Goal: Information Seeking & Learning: Learn about a topic

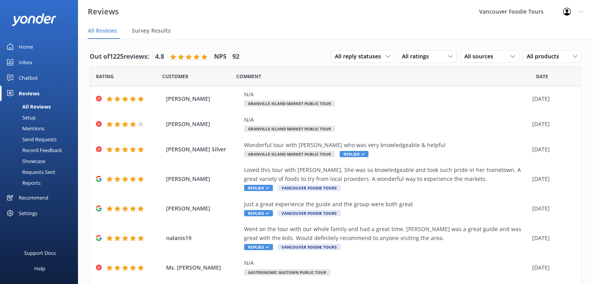
click at [49, 125] on link "Mentions" at bounding box center [41, 128] width 73 height 11
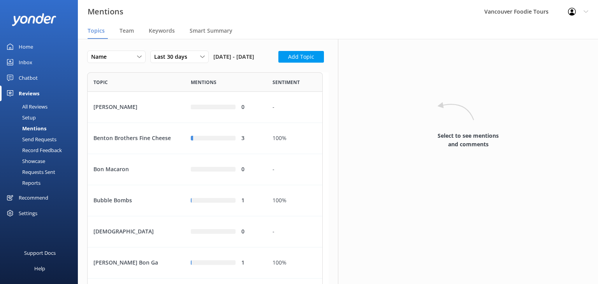
scroll to position [886, 229]
click at [251, 143] on div "3" at bounding box center [251, 138] width 19 height 9
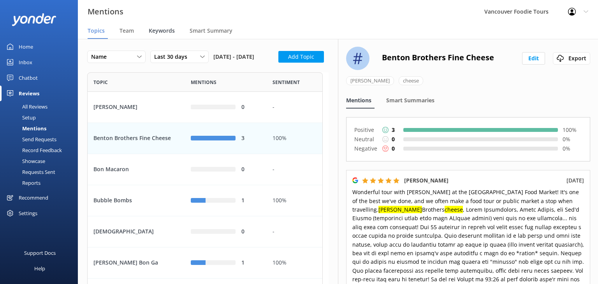
click at [166, 32] on span "Keywords" at bounding box center [162, 31] width 26 height 8
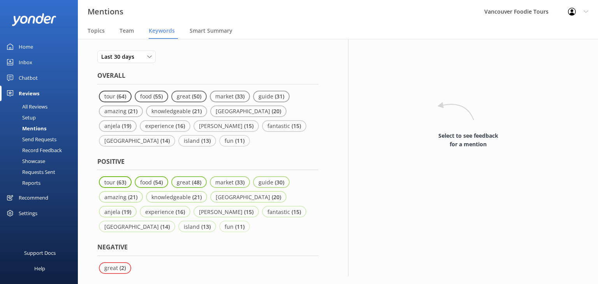
click at [38, 127] on div "Mentions" at bounding box center [26, 128] width 42 height 11
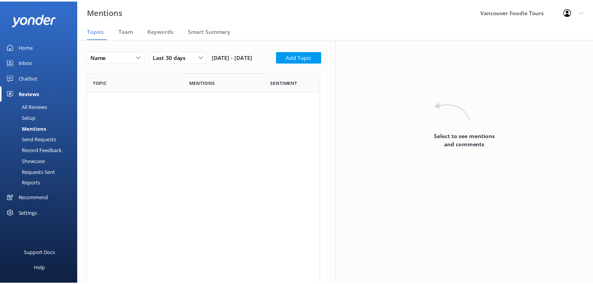
scroll to position [886, 229]
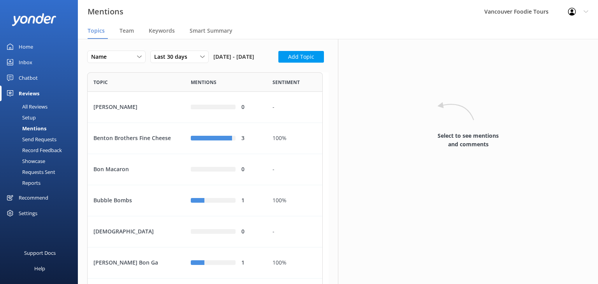
click at [36, 105] on div "All Reviews" at bounding box center [26, 106] width 43 height 11
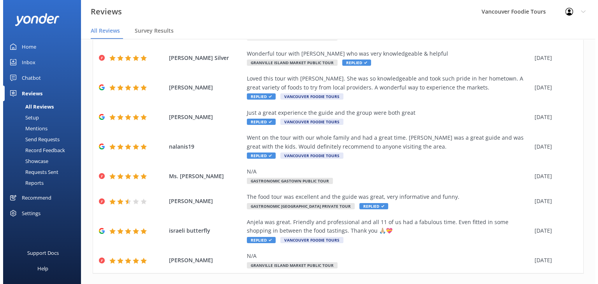
scroll to position [106, 0]
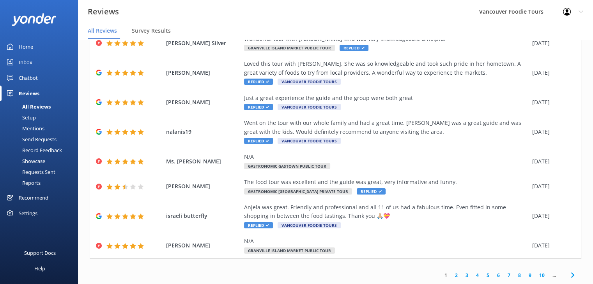
click at [37, 129] on div "Mentions" at bounding box center [25, 128] width 40 height 11
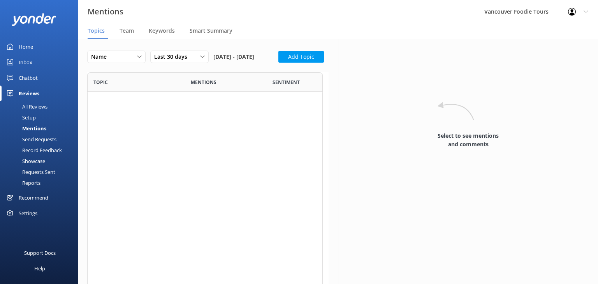
scroll to position [886, 229]
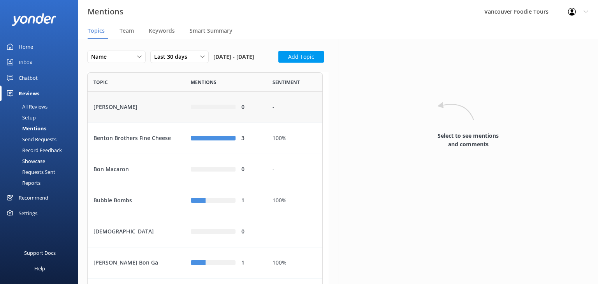
click at [284, 109] on div "-" at bounding box center [295, 107] width 56 height 31
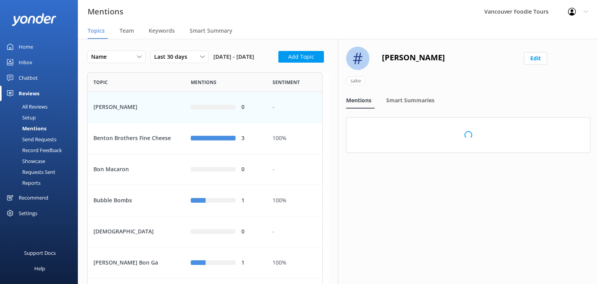
click at [288, 86] on span "Sentiment" at bounding box center [286, 82] width 27 height 7
click at [222, 92] on div "Mentions" at bounding box center [226, 81] width 82 height 19
click at [201, 86] on span "Mentions" at bounding box center [204, 82] width 26 height 7
click at [202, 86] on span "Mentions" at bounding box center [204, 82] width 26 height 7
click at [228, 141] on div "row" at bounding box center [213, 138] width 45 height 5
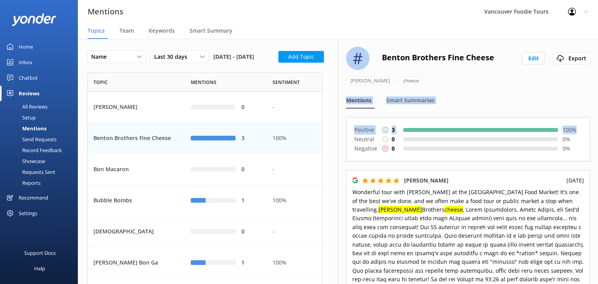
drag, startPoint x: 592, startPoint y: 76, endPoint x: 588, endPoint y: 117, distance: 41.5
click at [588, 117] on div "# Benton Brothers Fine Cheese Edit Export [PERSON_NAME] cheese Mentions Smart S…" at bounding box center [468, 161] width 260 height 245
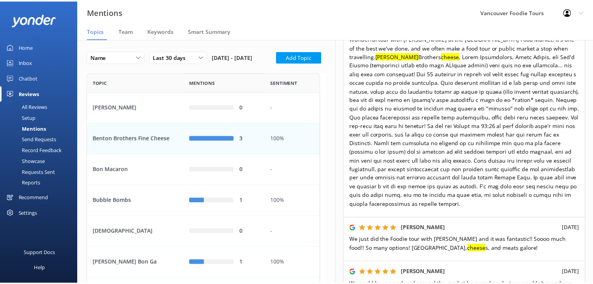
scroll to position [278, 0]
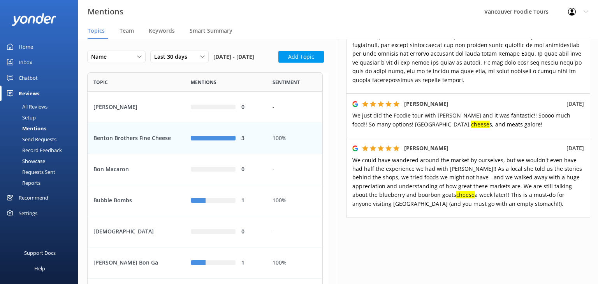
click at [472, 268] on div "# Benton Brothers Fine Cheese Edit Export [PERSON_NAME] cheese Mentions Smart S…" at bounding box center [468, 161] width 260 height 245
click at [407, 172] on span "We could have wandered around the market by ourselves, but we wouldn't even hav…" at bounding box center [468, 182] width 230 height 51
drag, startPoint x: 408, startPoint y: 167, endPoint x: 447, endPoint y: 168, distance: 39.8
click at [447, 168] on span "We could have wandered around the market by ourselves, but we wouldn't even hav…" at bounding box center [468, 182] width 230 height 51
click at [447, 182] on span "We could have wandered around the market by ourselves, but we wouldn't even hav…" at bounding box center [468, 182] width 230 height 51
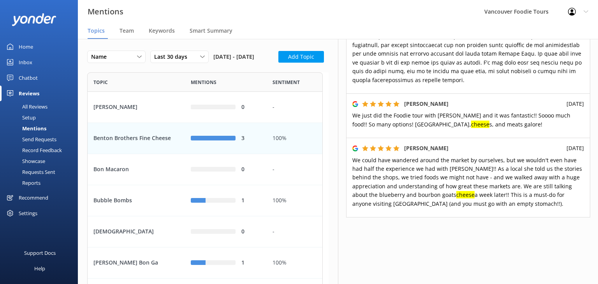
click at [44, 104] on div "All Reviews" at bounding box center [26, 106] width 43 height 11
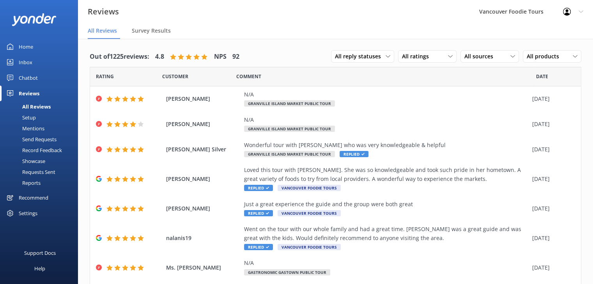
scroll to position [106, 0]
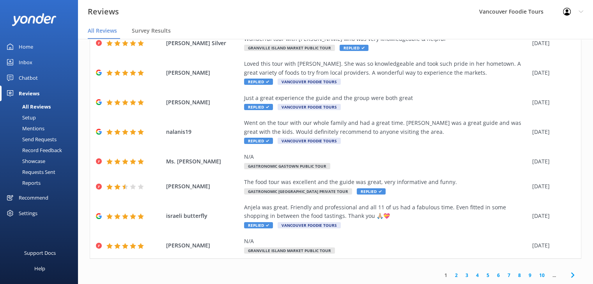
click at [538, 270] on link "10" at bounding box center [541, 275] width 13 height 7
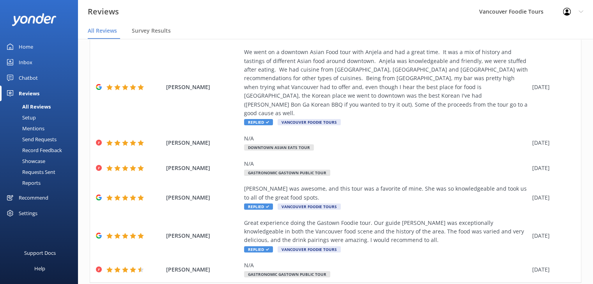
scroll to position [229, 0]
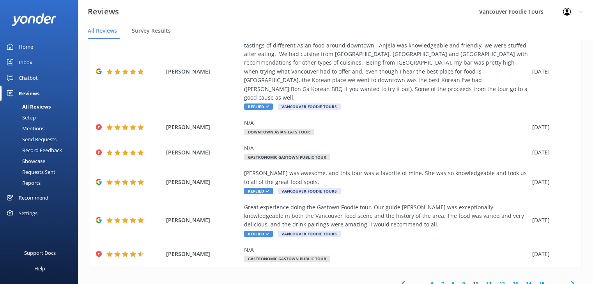
click at [535, 270] on link "15" at bounding box center [541, 284] width 13 height 7
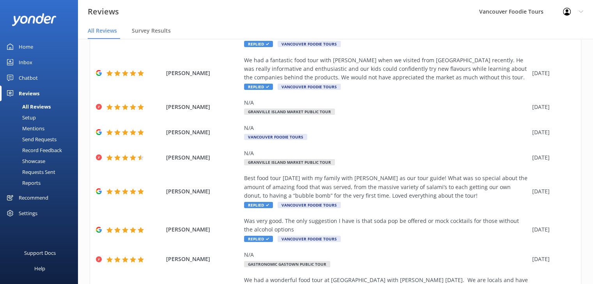
scroll to position [203, 0]
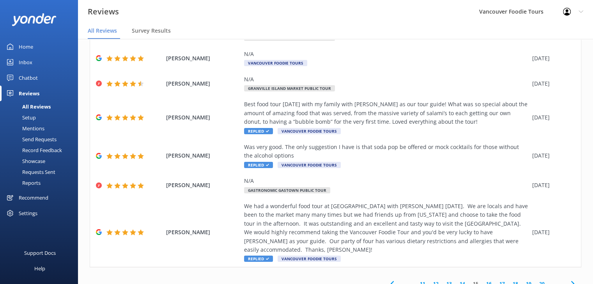
click at [535, 270] on link "20" at bounding box center [541, 284] width 13 height 7
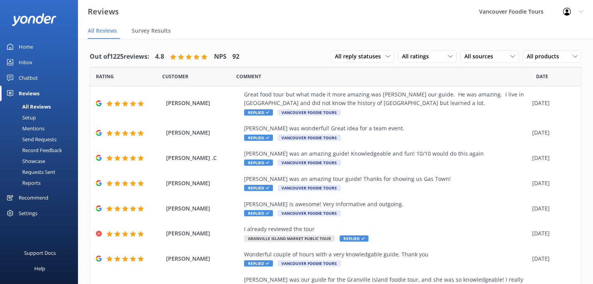
scroll to position [159, 0]
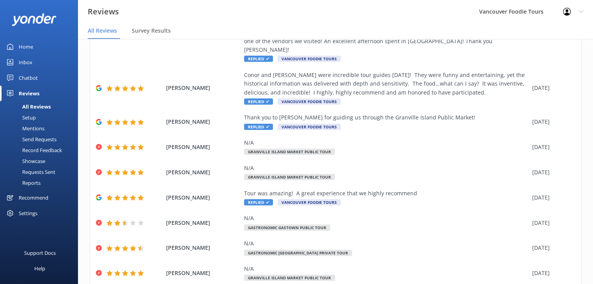
scroll to position [159, 0]
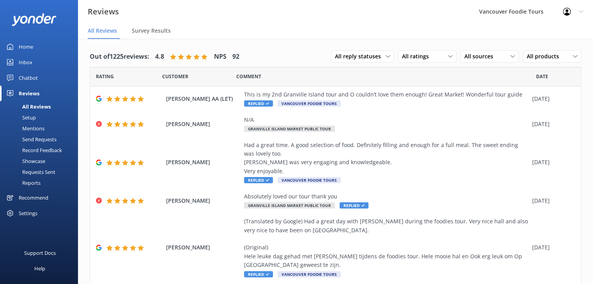
scroll to position [194, 0]
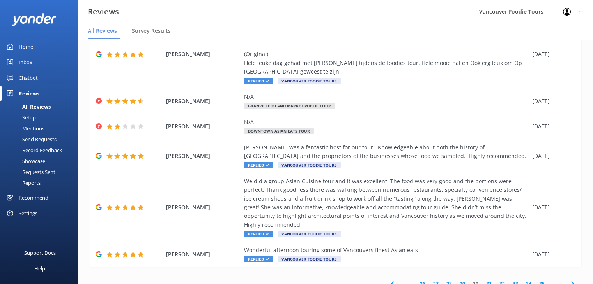
click at [535, 270] on link "35" at bounding box center [541, 284] width 13 height 7
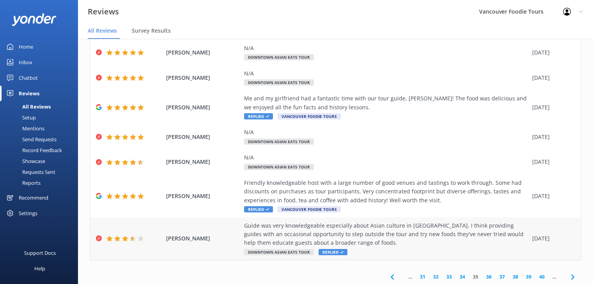
scroll to position [132, 0]
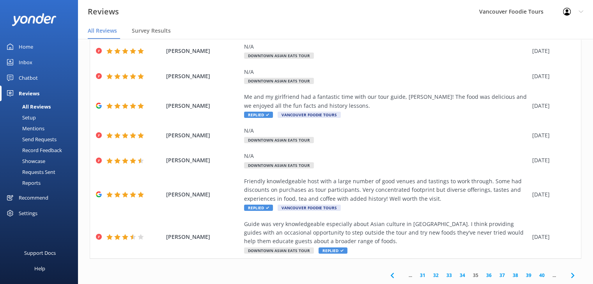
click at [537, 270] on link "40" at bounding box center [541, 275] width 13 height 7
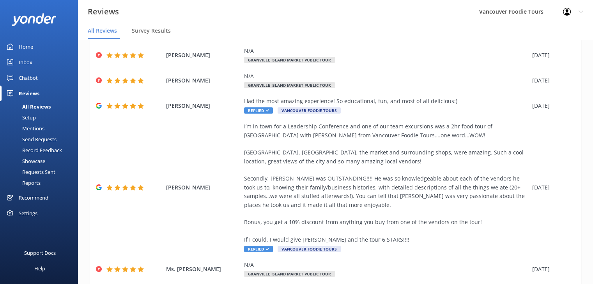
scroll to position [237, 0]
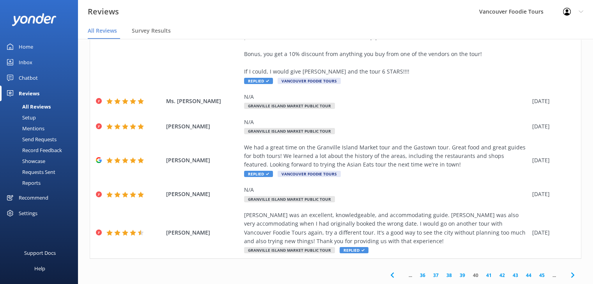
click at [535, 270] on link "45" at bounding box center [541, 275] width 13 height 7
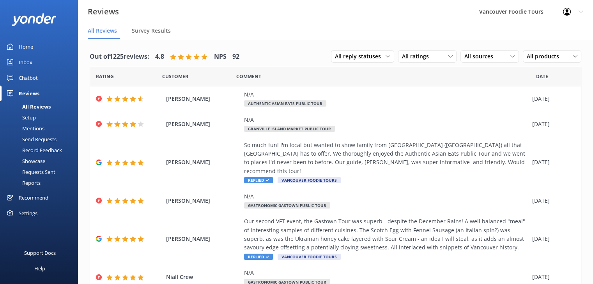
scroll to position [211, 0]
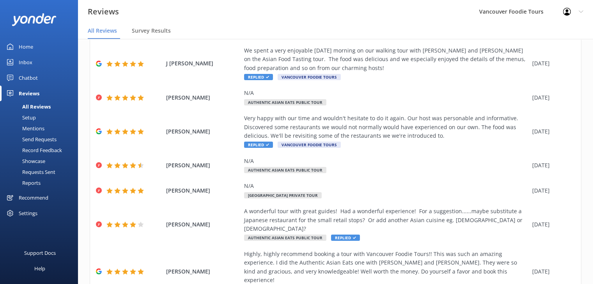
scroll to position [150, 0]
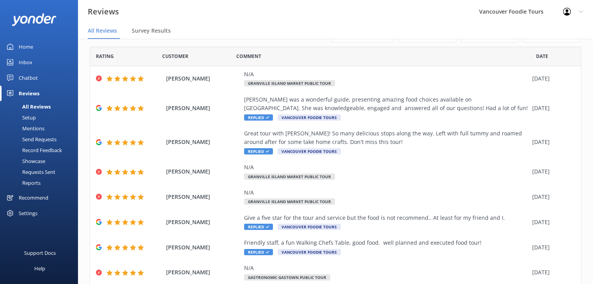
scroll to position [106, 0]
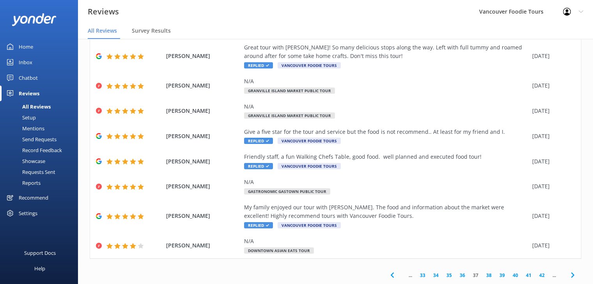
click at [482, 270] on link "38" at bounding box center [488, 275] width 13 height 7
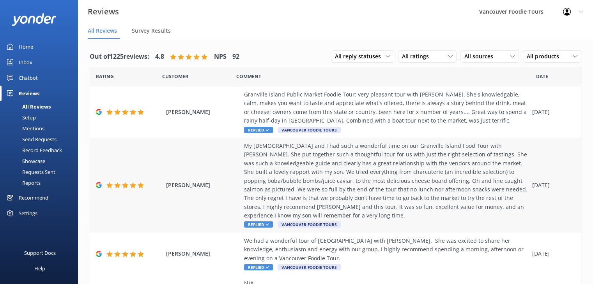
click at [431, 164] on div "My [DEMOGRAPHIC_DATA] and I had such a wonderful time on our Granville Island F…" at bounding box center [386, 181] width 284 height 79
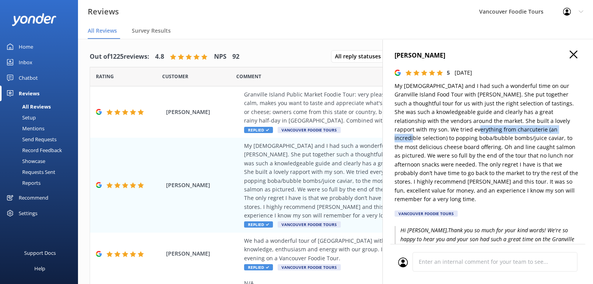
drag, startPoint x: 408, startPoint y: 130, endPoint x: 498, endPoint y: 127, distance: 89.7
click at [498, 127] on p "My [DEMOGRAPHIC_DATA] and I had such a wonderful time on our Granville Island F…" at bounding box center [487, 143] width 187 height 122
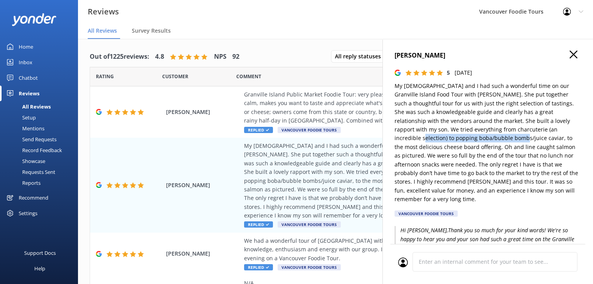
drag, startPoint x: 508, startPoint y: 132, endPoint x: 441, endPoint y: 143, distance: 67.5
click at [441, 143] on p "My [DEMOGRAPHIC_DATA] and I had such a wonderful time on our Granville Island F…" at bounding box center [487, 143] width 187 height 122
drag, startPoint x: 507, startPoint y: 131, endPoint x: 441, endPoint y: 141, distance: 65.9
click at [441, 141] on p "My [DEMOGRAPHIC_DATA] and I had such a wonderful time on our Granville Island F…" at bounding box center [487, 143] width 187 height 122
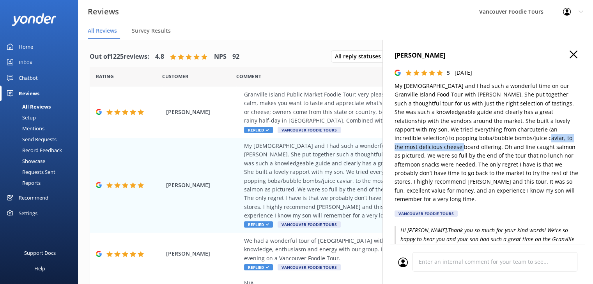
drag, startPoint x: 462, startPoint y: 139, endPoint x: 554, endPoint y: 140, distance: 92.3
click at [554, 140] on p "My [DEMOGRAPHIC_DATA] and I had such a wonderful time on our Granville Island F…" at bounding box center [487, 143] width 187 height 122
drag, startPoint x: 434, startPoint y: 147, endPoint x: 453, endPoint y: 147, distance: 19.1
click at [453, 147] on p "My [DEMOGRAPHIC_DATA] and I had such a wonderful time on our Granville Island F…" at bounding box center [487, 143] width 187 height 122
click at [553, 94] on p "My [DEMOGRAPHIC_DATA] and I had such a wonderful time on our Granville Island F…" at bounding box center [487, 143] width 187 height 122
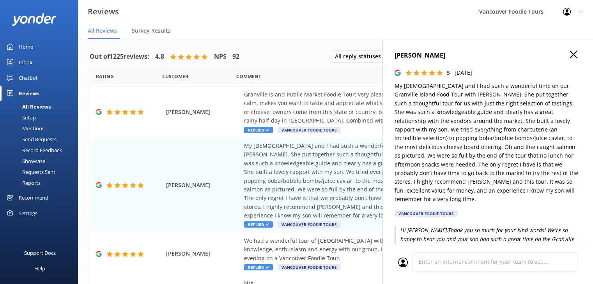
click at [569, 54] on icon "button" at bounding box center [573, 55] width 8 height 8
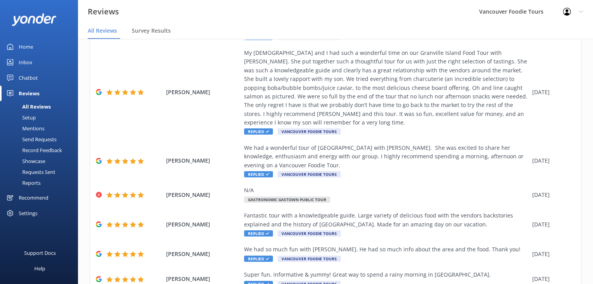
scroll to position [211, 0]
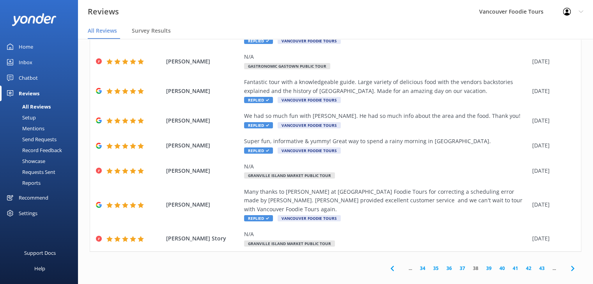
click at [417, 265] on link "34" at bounding box center [422, 268] width 13 height 7
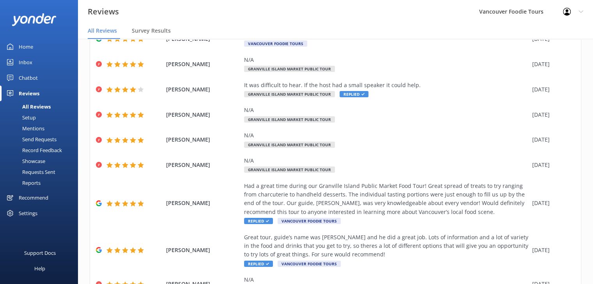
scroll to position [150, 0]
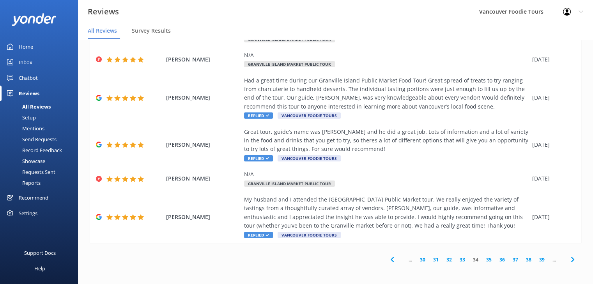
click at [416, 261] on link "30" at bounding box center [422, 259] width 13 height 7
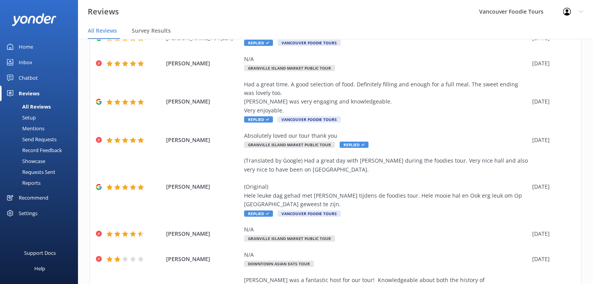
scroll to position [194, 0]
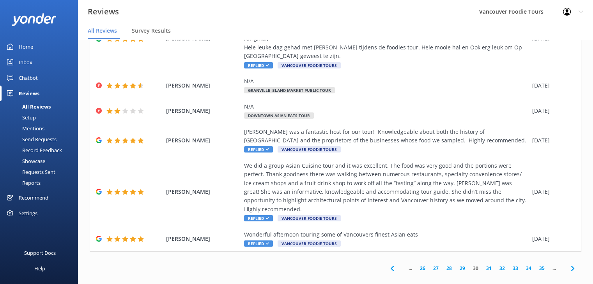
click at [418, 265] on link "26" at bounding box center [422, 268] width 13 height 7
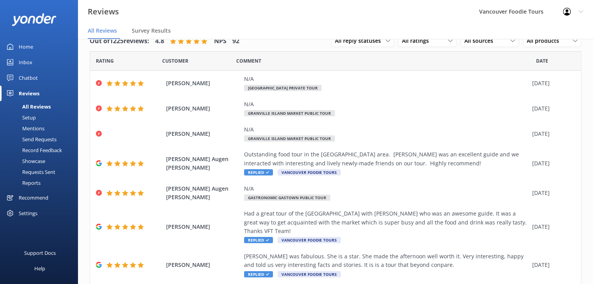
scroll to position [141, 0]
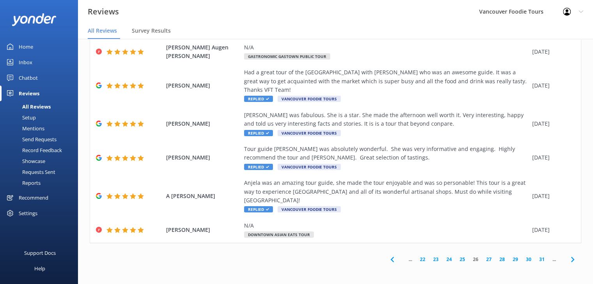
click at [416, 259] on link "22" at bounding box center [422, 259] width 13 height 7
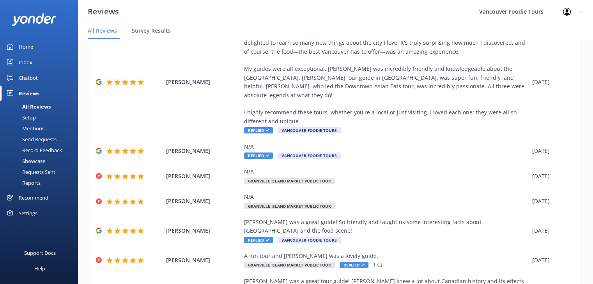
scroll to position [263, 0]
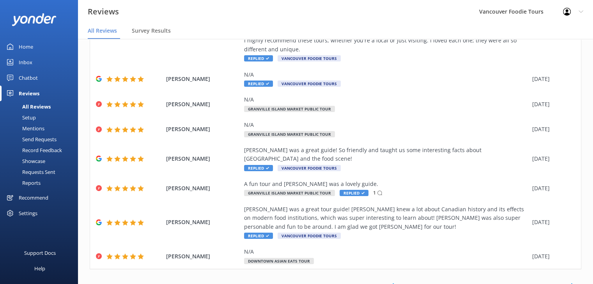
click at [430, 270] on link "19" at bounding box center [435, 285] width 13 height 7
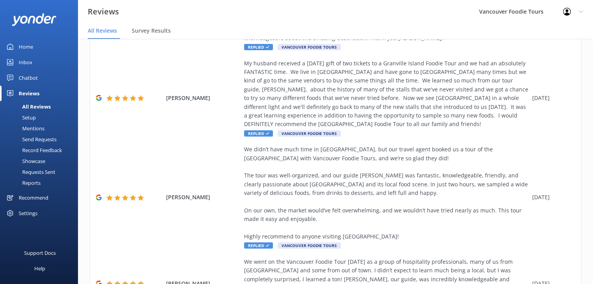
scroll to position [429, 0]
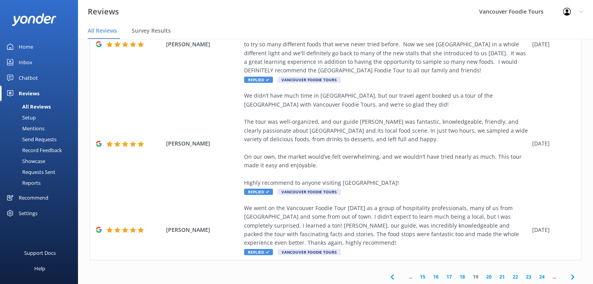
click at [496, 270] on link "21" at bounding box center [501, 277] width 13 height 7
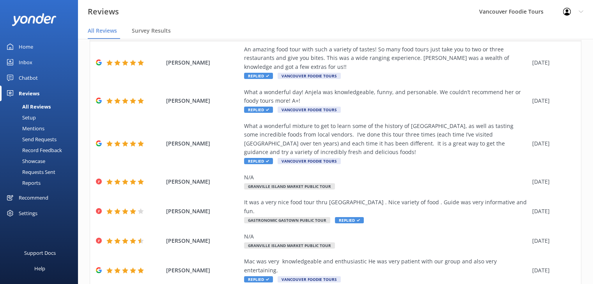
scroll to position [132, 0]
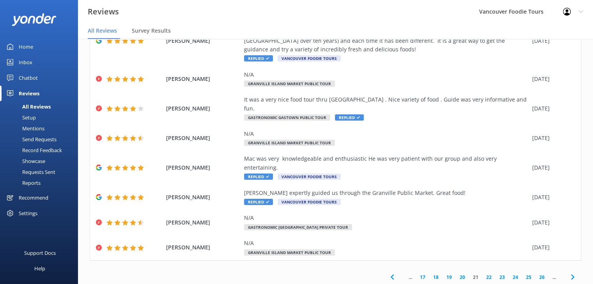
click at [509, 270] on link "24" at bounding box center [514, 277] width 13 height 7
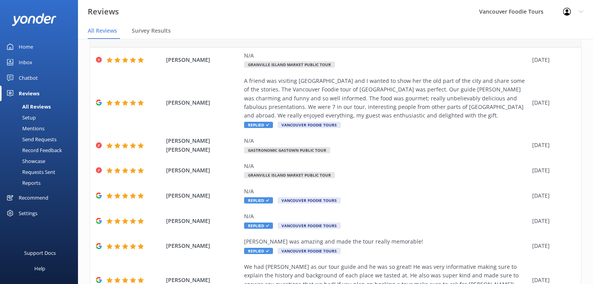
scroll to position [132, 0]
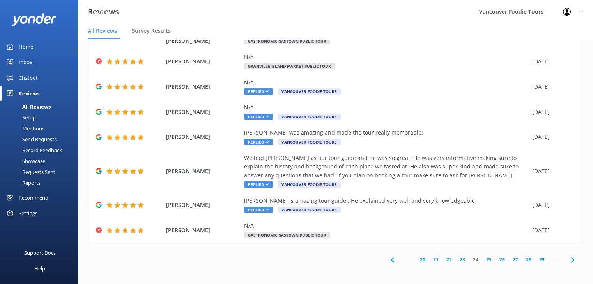
click at [390, 264] on icon at bounding box center [391, 260] width 9 height 9
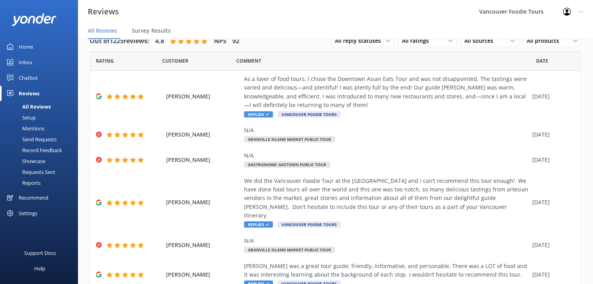
scroll to position [168, 0]
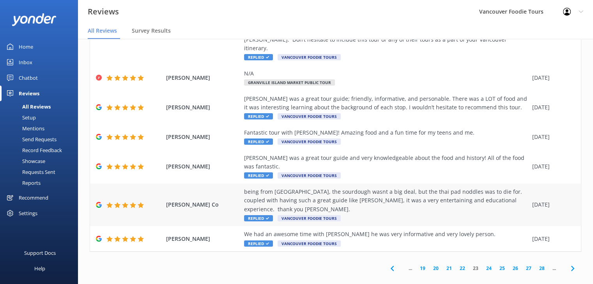
click at [335, 194] on div "being from [GEOGRAPHIC_DATA], the sourdough wasnt a big deal, but the thai pad …" at bounding box center [386, 201] width 284 height 26
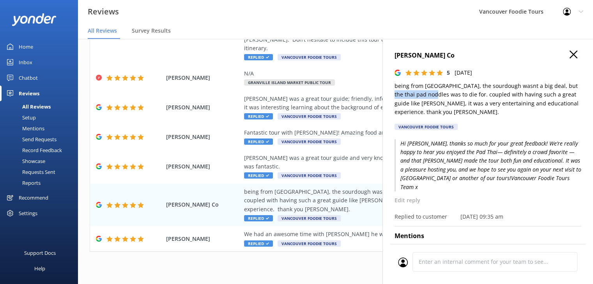
drag, startPoint x: 563, startPoint y: 86, endPoint x: 425, endPoint y: 98, distance: 138.4
click at [425, 98] on p "being from [GEOGRAPHIC_DATA], the sourdough wasnt a big deal, but the thai pad …" at bounding box center [487, 99] width 187 height 35
click at [569, 57] on icon "button" at bounding box center [573, 55] width 8 height 8
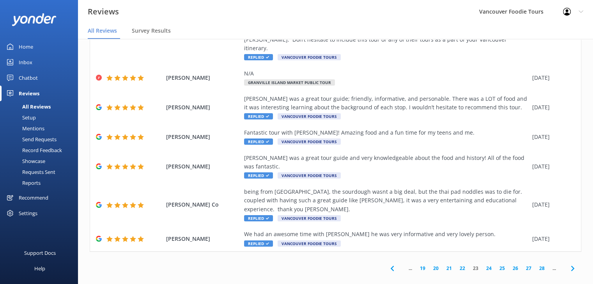
click at [455, 264] on div "... 19 20 21 22 23 24 25 26 27 28 ..." at bounding box center [482, 269] width 198 height 18
click at [455, 265] on link "22" at bounding box center [461, 268] width 13 height 7
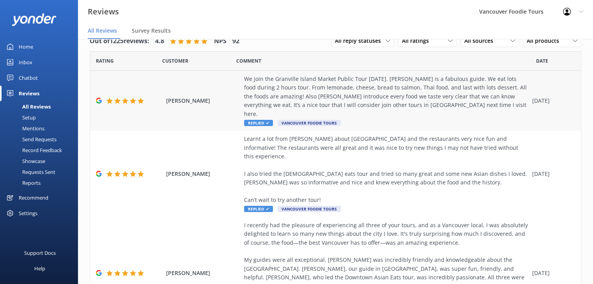
click at [475, 87] on div "We join the Granville Island Market Public Tour [DATE]. [PERSON_NAME] is a fabu…" at bounding box center [386, 97] width 284 height 44
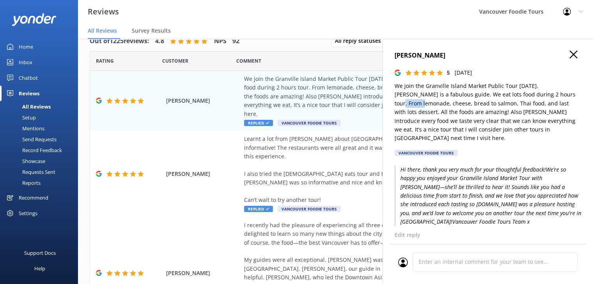
drag, startPoint x: 544, startPoint y: 96, endPoint x: 569, endPoint y: 96, distance: 24.9
click at [569, 96] on p "We join the Granville Island Market Public Tour [DATE]. [PERSON_NAME] is a fabu…" at bounding box center [487, 112] width 187 height 61
drag, startPoint x: 393, startPoint y: 105, endPoint x: 412, endPoint y: 105, distance: 19.1
click at [412, 105] on div "[PERSON_NAME] 5 [DATE] We join the Granville Island Market Public Tour [DATE]. …" at bounding box center [487, 181] width 210 height 284
drag, startPoint x: 416, startPoint y: 104, endPoint x: 429, endPoint y: 102, distance: 13.0
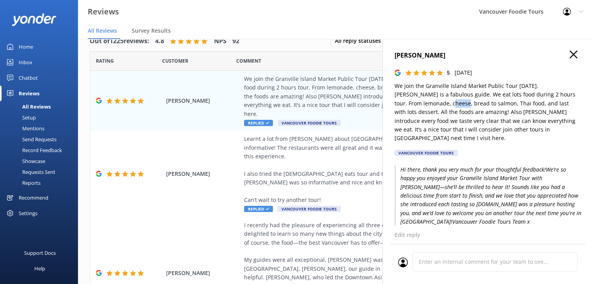
click at [429, 102] on p "We join the Granville Island Market Public Tour [DATE]. [PERSON_NAME] is a fabu…" at bounding box center [487, 112] width 187 height 61
drag, startPoint x: 438, startPoint y: 105, endPoint x: 456, endPoint y: 103, distance: 18.4
click at [456, 103] on p "We join the Granville Island Market Public Tour [DATE]. [PERSON_NAME] is a fabu…" at bounding box center [487, 112] width 187 height 61
drag, startPoint x: 461, startPoint y: 102, endPoint x: 482, endPoint y: 100, distance: 21.5
click at [482, 100] on p "We join the Granville Island Market Public Tour [DATE]. [PERSON_NAME] is a fabu…" at bounding box center [487, 112] width 187 height 61
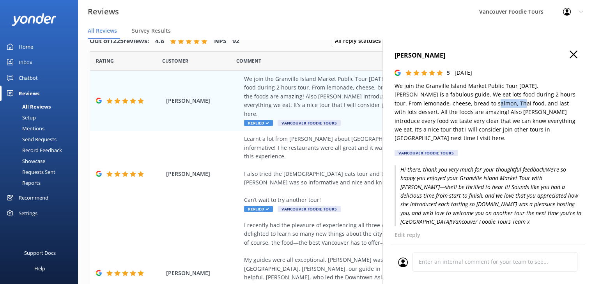
click at [569, 54] on icon "button" at bounding box center [573, 55] width 8 height 8
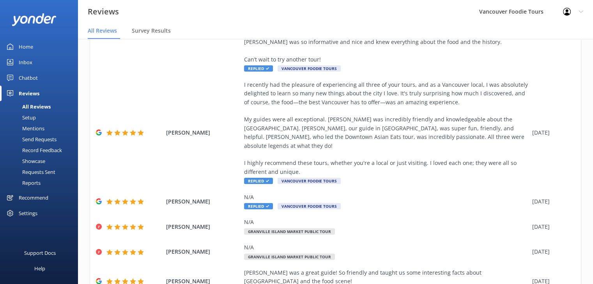
scroll to position [263, 0]
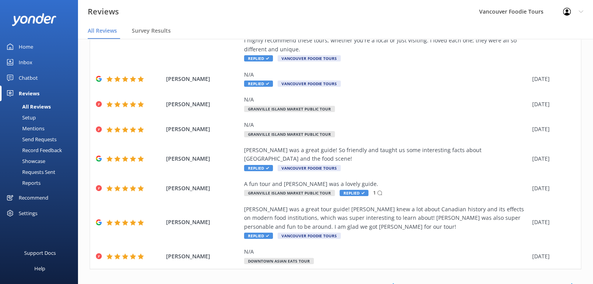
click at [455, 270] on link "21" at bounding box center [461, 285] width 13 height 7
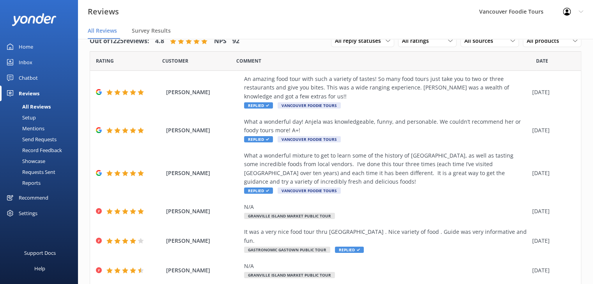
scroll to position [132, 0]
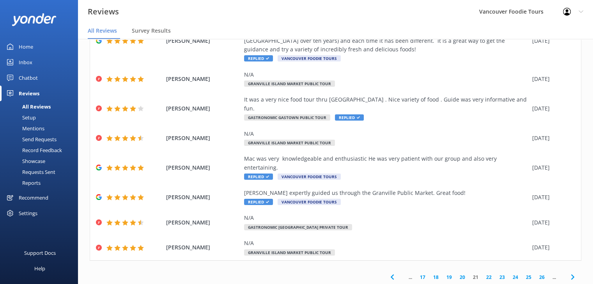
click at [457, 270] on link "20" at bounding box center [461, 277] width 13 height 7
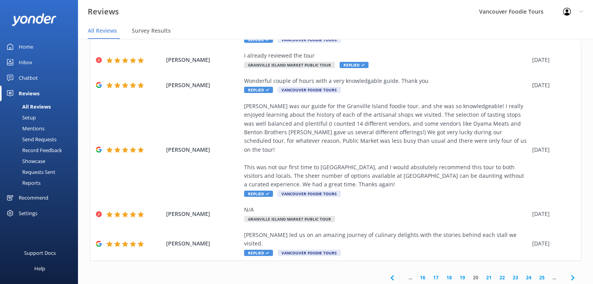
scroll to position [159, 0]
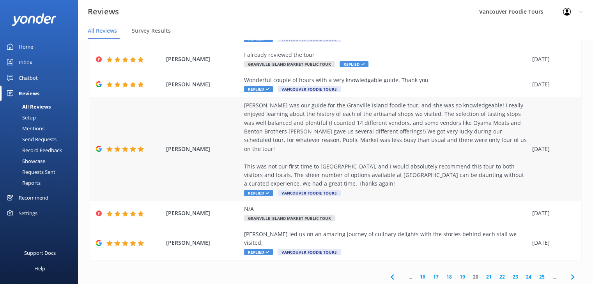
click at [397, 141] on div "[PERSON_NAME] was our guide for the Granville Island foodie tour, and she was s…" at bounding box center [386, 144] width 284 height 87
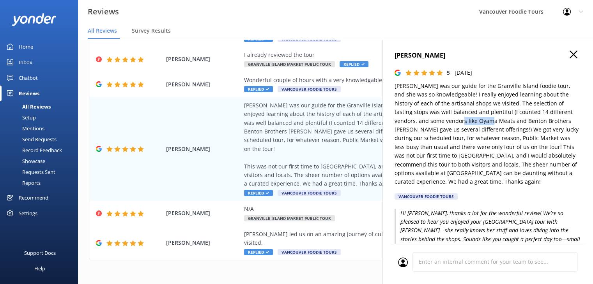
drag, startPoint x: 425, startPoint y: 123, endPoint x: 460, endPoint y: 122, distance: 34.3
click at [460, 122] on p "[PERSON_NAME] was our guide for the Granville Island foodie tour, and she was s…" at bounding box center [487, 134] width 187 height 105
drag, startPoint x: 474, startPoint y: 122, endPoint x: 538, endPoint y: 124, distance: 63.9
click at [538, 124] on p "[PERSON_NAME] was our guide for the Granville Island foodie tour, and she was s…" at bounding box center [487, 134] width 187 height 105
click at [569, 53] on icon "button" at bounding box center [573, 55] width 8 height 8
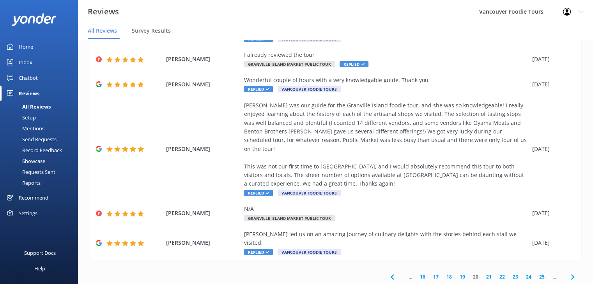
click at [443, 268] on div "... 16 17 18 19 20 21 22 23 24 25 ..." at bounding box center [482, 277] width 198 height 18
click at [442, 270] on link "18" at bounding box center [448, 277] width 13 height 7
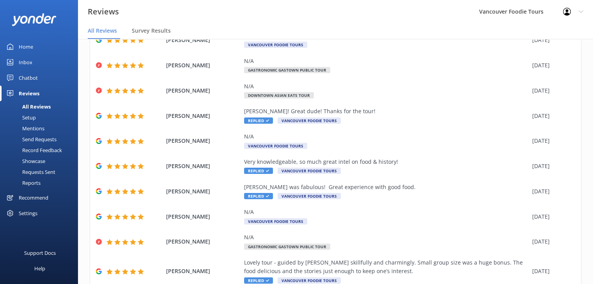
scroll to position [89, 0]
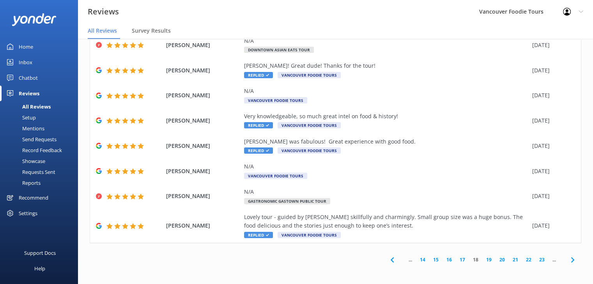
click at [457, 262] on link "17" at bounding box center [461, 259] width 13 height 7
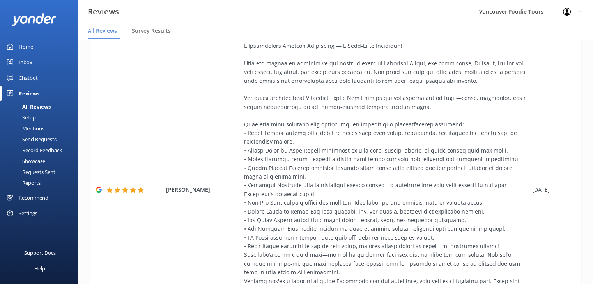
scroll to position [154, 0]
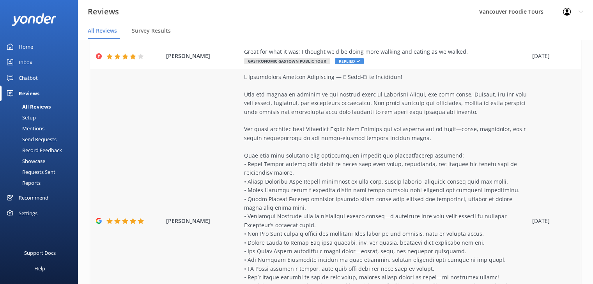
click at [387, 189] on div at bounding box center [386, 217] width 284 height 288
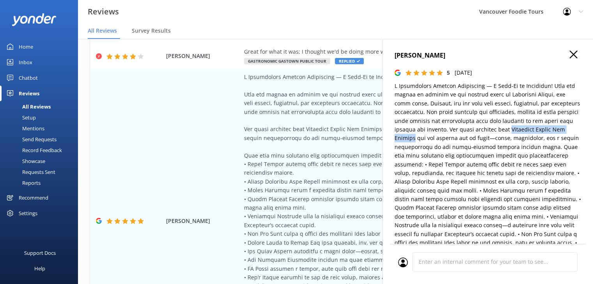
drag, startPoint x: 549, startPoint y: 131, endPoint x: 445, endPoint y: 141, distance: 103.7
click at [445, 141] on p at bounding box center [487, 234] width 187 height 305
drag, startPoint x: 424, startPoint y: 167, endPoint x: 456, endPoint y: 164, distance: 32.5
click at [456, 164] on p at bounding box center [487, 234] width 187 height 305
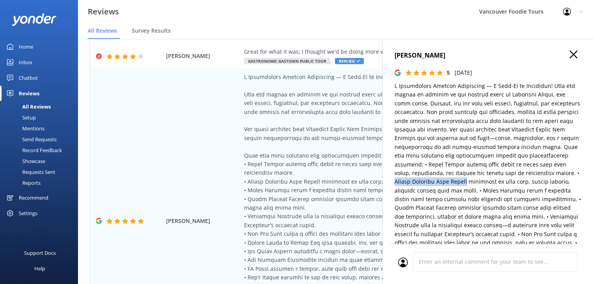
drag, startPoint x: 551, startPoint y: 174, endPoint x: 447, endPoint y: 183, distance: 104.4
click at [447, 183] on p at bounding box center [487, 234] width 187 height 305
drag, startPoint x: 455, startPoint y: 191, endPoint x: 489, endPoint y: 189, distance: 34.3
click at [489, 189] on p at bounding box center [487, 234] width 187 height 305
drag, startPoint x: 531, startPoint y: 200, endPoint x: 571, endPoint y: 198, distance: 39.4
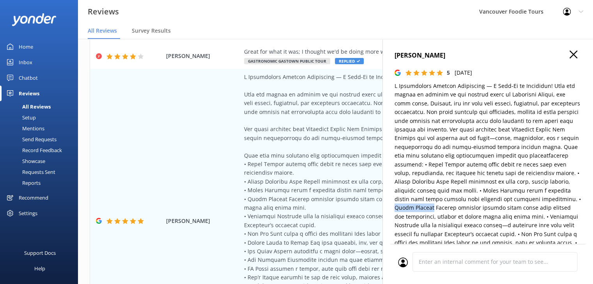
click at [571, 198] on p at bounding box center [487, 234] width 187 height 305
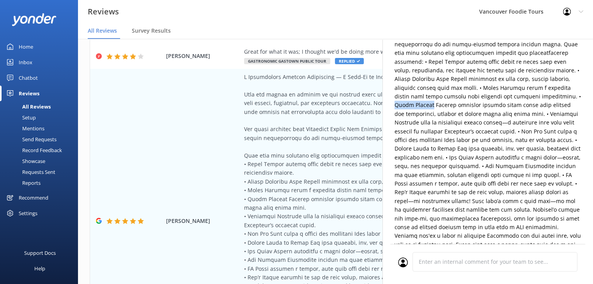
scroll to position [117, 0]
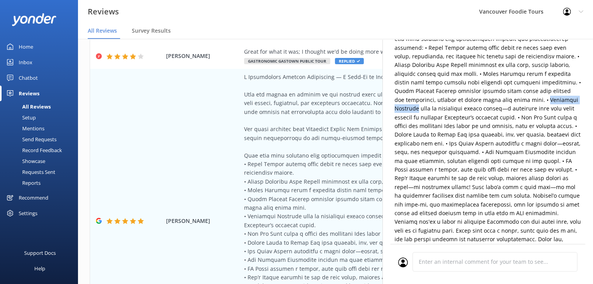
drag, startPoint x: 500, startPoint y: 102, endPoint x: 549, endPoint y: 99, distance: 49.2
click at [549, 99] on p at bounding box center [487, 117] width 187 height 305
drag, startPoint x: 496, startPoint y: 118, endPoint x: 529, endPoint y: 117, distance: 32.8
click at [529, 117] on p at bounding box center [487, 117] width 187 height 305
drag, startPoint x: 547, startPoint y: 128, endPoint x: 460, endPoint y: 134, distance: 87.5
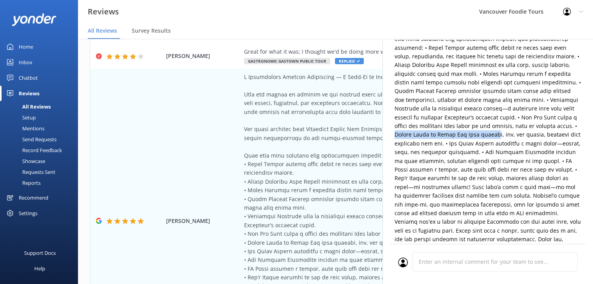
click at [472, 134] on p at bounding box center [487, 117] width 187 height 305
click at [418, 133] on p at bounding box center [487, 117] width 187 height 305
drag, startPoint x: 547, startPoint y: 124, endPoint x: 412, endPoint y: 136, distance: 135.4
click at [412, 136] on p at bounding box center [487, 117] width 187 height 305
drag, startPoint x: 447, startPoint y: 144, endPoint x: 494, endPoint y: 144, distance: 47.5
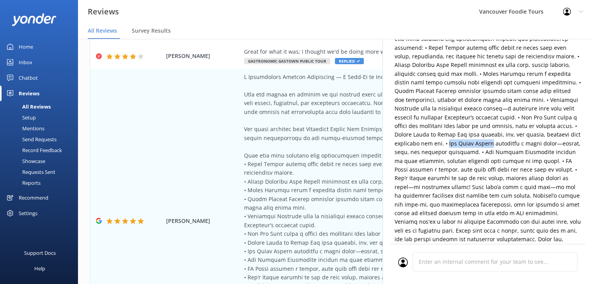
click at [494, 144] on p at bounding box center [487, 117] width 187 height 305
drag, startPoint x: 489, startPoint y: 155, endPoint x: 548, endPoint y: 153, distance: 58.5
click at [548, 153] on p at bounding box center [487, 117] width 187 height 305
click at [422, 178] on p at bounding box center [487, 117] width 187 height 305
drag, startPoint x: 552, startPoint y: 162, endPoint x: 574, endPoint y: 161, distance: 21.5
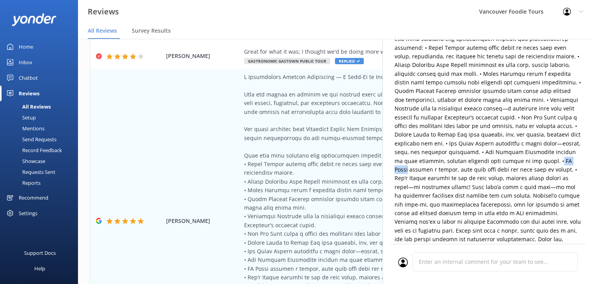
click at [574, 161] on p at bounding box center [487, 117] width 187 height 305
drag, startPoint x: 561, startPoint y: 171, endPoint x: 413, endPoint y: 180, distance: 148.3
click at [413, 180] on p at bounding box center [487, 117] width 187 height 305
click at [410, 210] on p at bounding box center [487, 117] width 187 height 305
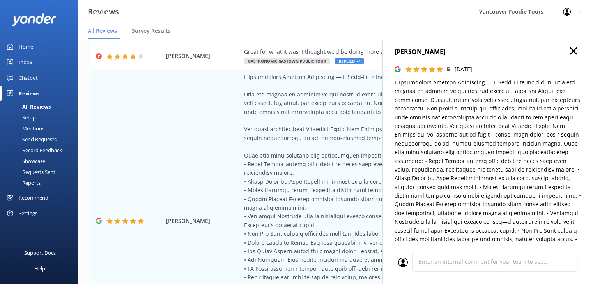
scroll to position [0, 0]
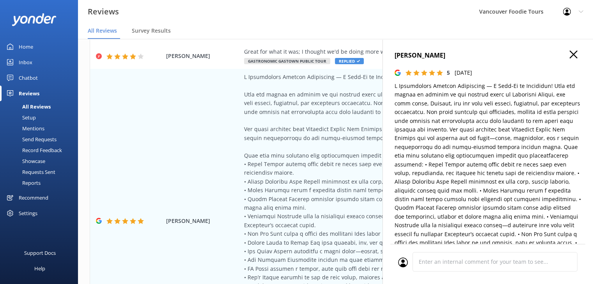
click at [563, 58] on h4 "[PERSON_NAME]" at bounding box center [487, 56] width 187 height 10
click at [562, 56] on h4 "[PERSON_NAME]" at bounding box center [487, 56] width 187 height 10
click at [569, 51] on icon "button" at bounding box center [573, 55] width 8 height 8
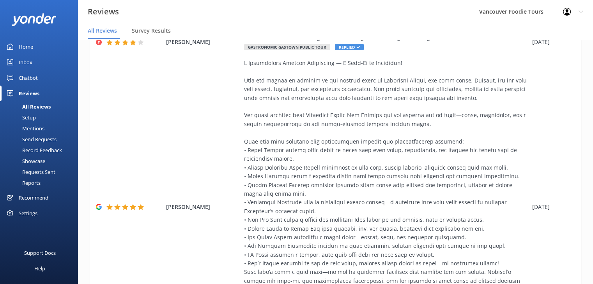
scroll to position [403, 0]
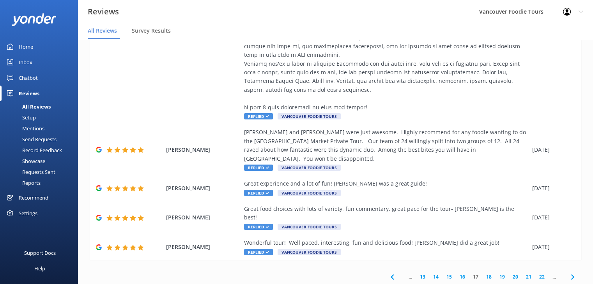
click at [455, 270] on link "16" at bounding box center [461, 277] width 13 height 7
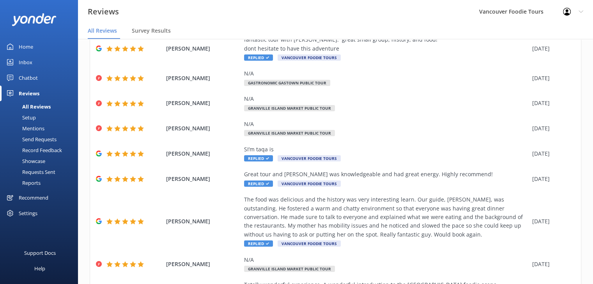
scroll to position [141, 0]
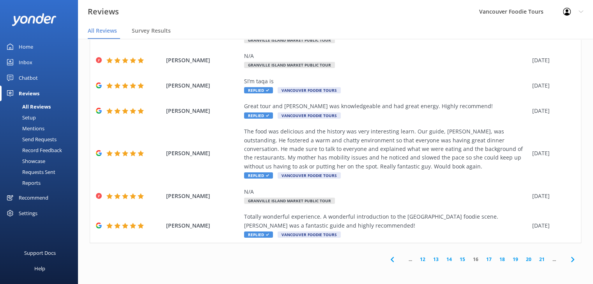
click at [458, 259] on link "15" at bounding box center [461, 259] width 13 height 7
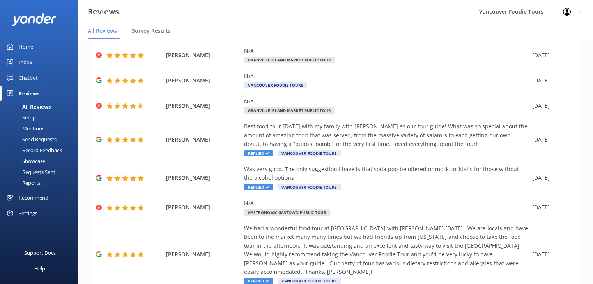
scroll to position [203, 0]
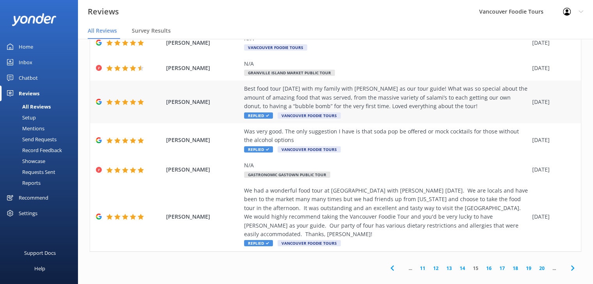
click at [363, 87] on div "Best food tour [DATE] with my family with [PERSON_NAME] as our tour guide! What…" at bounding box center [386, 98] width 284 height 26
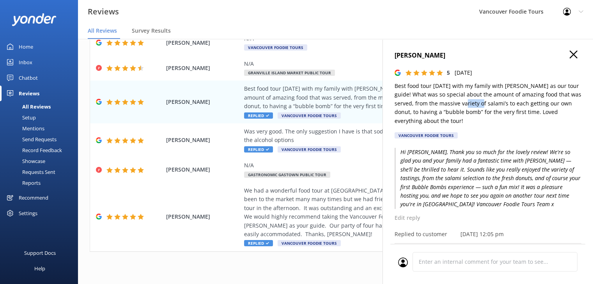
drag, startPoint x: 483, startPoint y: 104, endPoint x: 500, endPoint y: 104, distance: 17.1
click at [500, 104] on p "Best food tour [DATE] with my family with [PERSON_NAME] as our tour guide! What…" at bounding box center [487, 104] width 187 height 44
click at [487, 103] on p "Best food tour [DATE] with my family with [PERSON_NAME] as our tour guide! What…" at bounding box center [487, 104] width 187 height 44
drag, startPoint x: 485, startPoint y: 104, endPoint x: 501, endPoint y: 102, distance: 15.8
click at [501, 102] on p "Best food tour [DATE] with my family with [PERSON_NAME] as our tour guide! What…" at bounding box center [487, 104] width 187 height 44
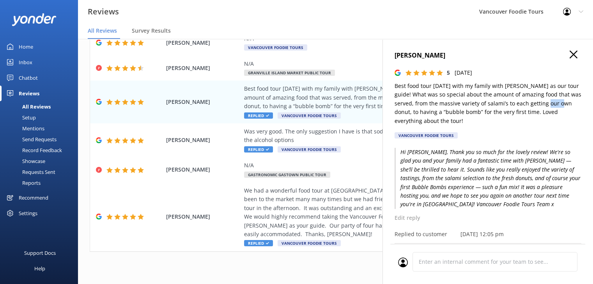
drag, startPoint x: 390, startPoint y: 114, endPoint x: 409, endPoint y: 111, distance: 19.0
click at [409, 111] on div "[PERSON_NAME] 5 [DATE] Best food tour [DATE] with my family with [PERSON_NAME] …" at bounding box center [487, 181] width 210 height 284
drag, startPoint x: 444, startPoint y: 113, endPoint x: 477, endPoint y: 113, distance: 33.1
click at [477, 113] on p "Best food tour [DATE] with my family with [PERSON_NAME] as our tour guide! What…" at bounding box center [487, 104] width 187 height 44
click at [569, 55] on icon "button" at bounding box center [573, 55] width 8 height 8
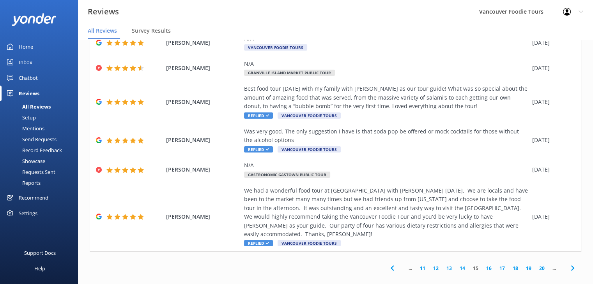
click at [455, 265] on link "14" at bounding box center [461, 268] width 13 height 7
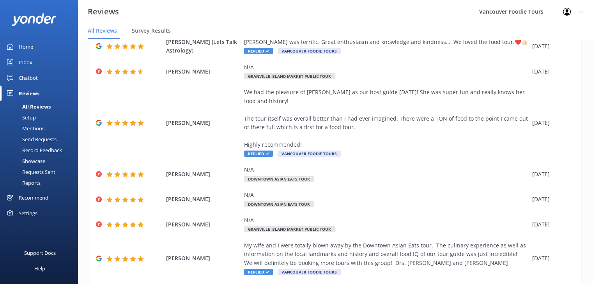
scroll to position [176, 0]
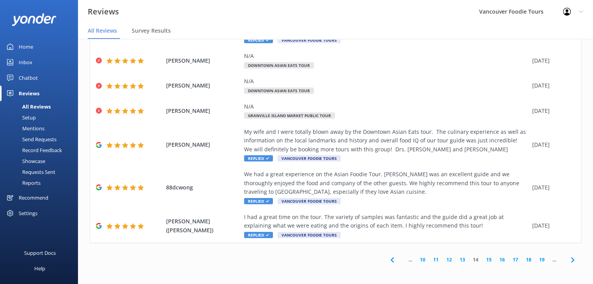
click at [455, 259] on link "13" at bounding box center [461, 259] width 13 height 7
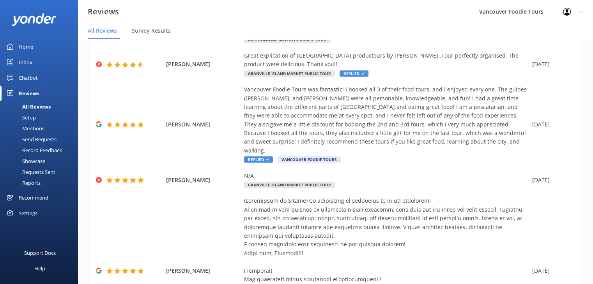
scroll to position [298, 0]
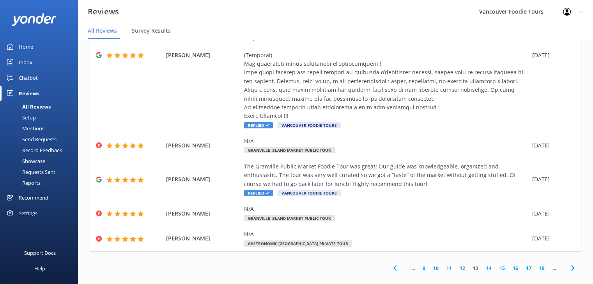
click at [455, 265] on link "12" at bounding box center [461, 268] width 13 height 7
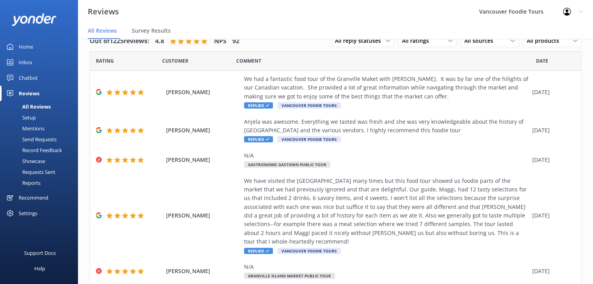
scroll to position [194, 0]
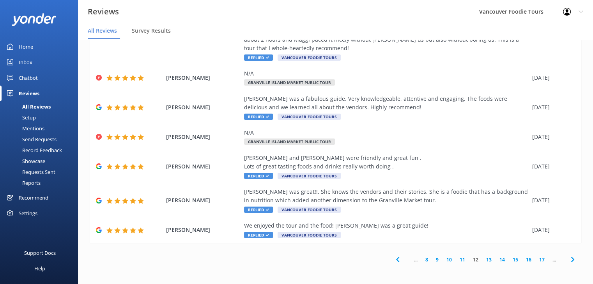
click at [458, 261] on link "11" at bounding box center [461, 259] width 13 height 7
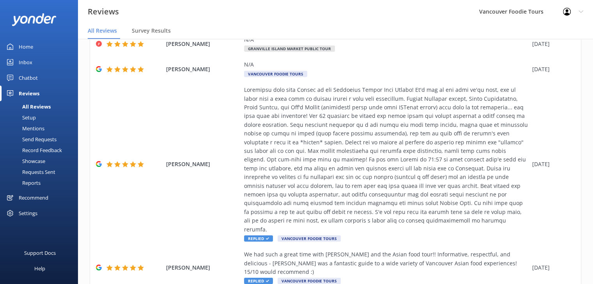
scroll to position [246, 0]
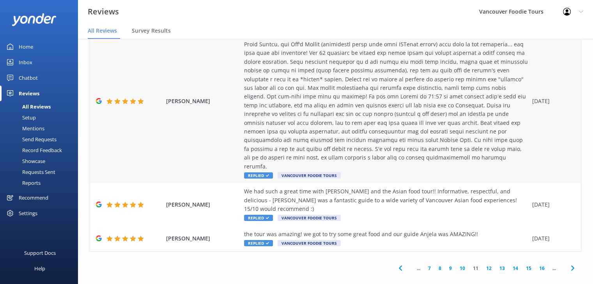
click at [396, 127] on div at bounding box center [386, 97] width 284 height 148
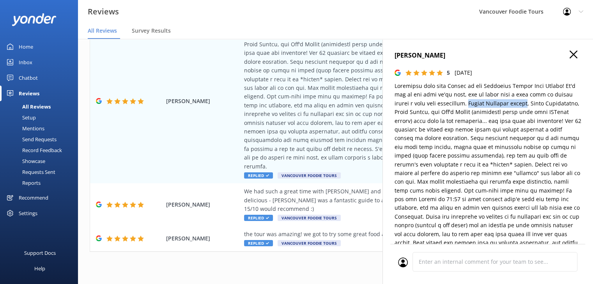
drag, startPoint x: 474, startPoint y: 104, endPoint x: 533, endPoint y: 104, distance: 59.2
click at [533, 104] on p at bounding box center [487, 191] width 187 height 218
drag, startPoint x: 538, startPoint y: 103, endPoint x: 424, endPoint y: 109, distance: 114.7
click at [424, 109] on p at bounding box center [487, 191] width 187 height 218
click at [489, 119] on p at bounding box center [487, 191] width 187 height 218
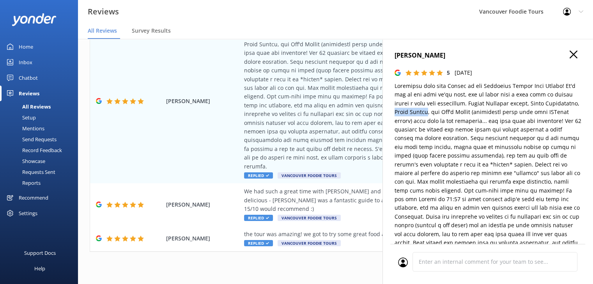
drag, startPoint x: 426, startPoint y: 114, endPoint x: 460, endPoint y: 111, distance: 33.7
click at [460, 111] on p at bounding box center [487, 191] width 187 height 218
drag, startPoint x: 473, startPoint y: 113, endPoint x: 505, endPoint y: 110, distance: 32.4
click at [505, 110] on p at bounding box center [487, 191] width 187 height 218
drag, startPoint x: 408, startPoint y: 122, endPoint x: 445, endPoint y: 124, distance: 36.3
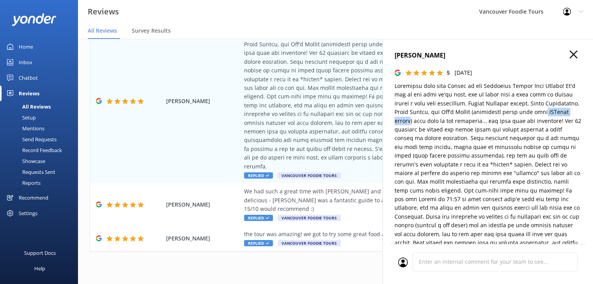
click at [445, 124] on p at bounding box center [487, 191] width 187 height 218
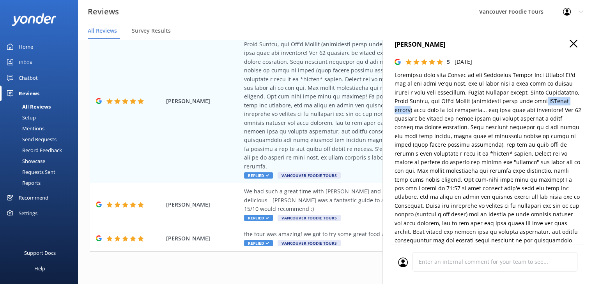
scroll to position [0, 0]
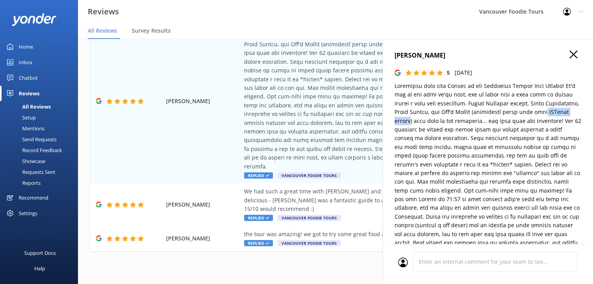
click at [569, 53] on icon "button" at bounding box center [573, 55] width 8 height 8
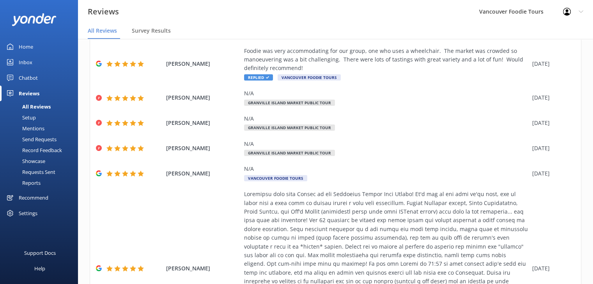
scroll to position [246, 0]
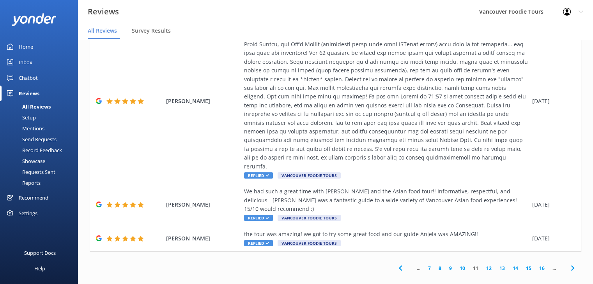
click at [472, 265] on link "11" at bounding box center [475, 268] width 13 height 7
click at [458, 265] on link "10" at bounding box center [461, 268] width 13 height 7
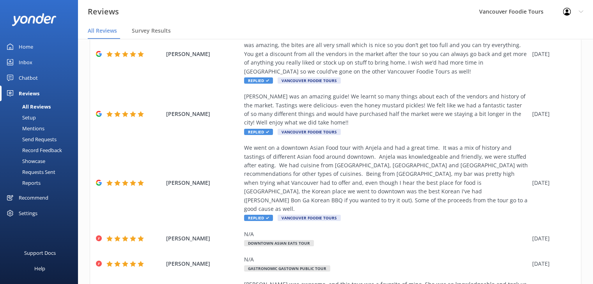
scroll to position [103, 0]
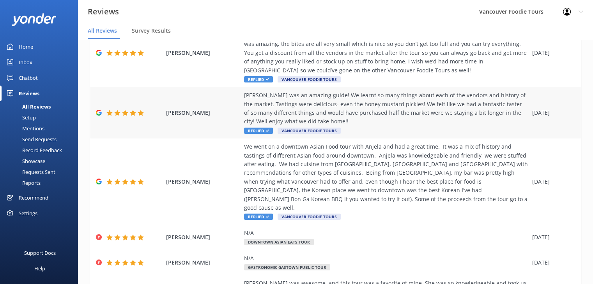
click at [450, 106] on div "[PERSON_NAME] was an amazing guide! We learnt so many things about each of the …" at bounding box center [386, 108] width 284 height 35
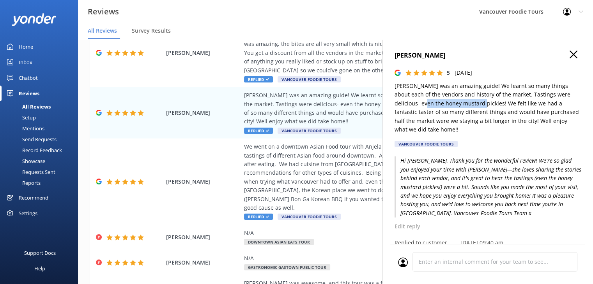
drag, startPoint x: 404, startPoint y: 105, endPoint x: 460, endPoint y: 106, distance: 55.7
click at [460, 106] on p "[PERSON_NAME] was an amazing guide! We learnt so many things about each of the …" at bounding box center [487, 108] width 187 height 52
click at [569, 52] on use "button" at bounding box center [573, 55] width 8 height 8
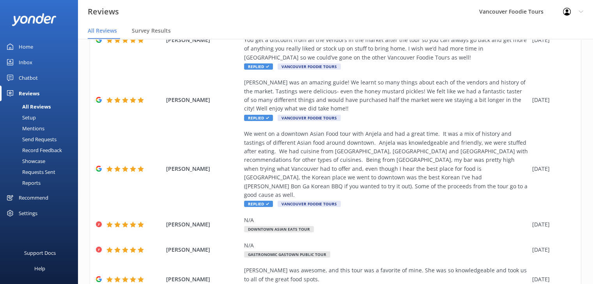
scroll to position [139, 0]
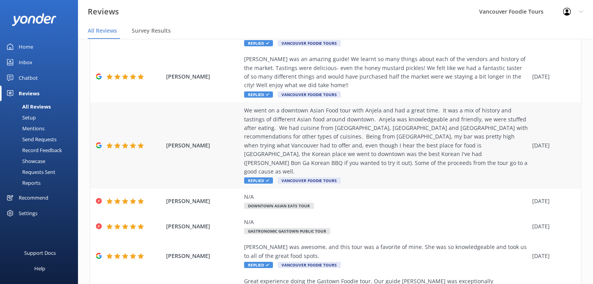
click at [394, 136] on div "We went on a downtown Asian Food tour with Anjela and had a great time. It was …" at bounding box center [386, 141] width 284 height 70
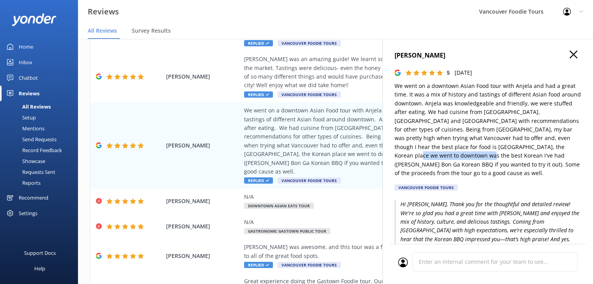
drag, startPoint x: 519, startPoint y: 147, endPoint x: 424, endPoint y: 154, distance: 95.7
click at [424, 154] on p "We went on a downtown Asian Food tour with Anjela and had a great time. It was …" at bounding box center [487, 130] width 187 height 96
click at [569, 54] on use "button" at bounding box center [573, 55] width 8 height 8
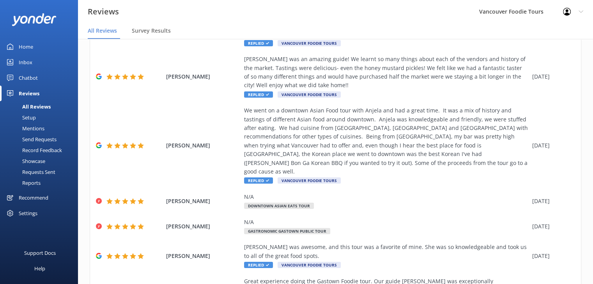
scroll to position [229, 0]
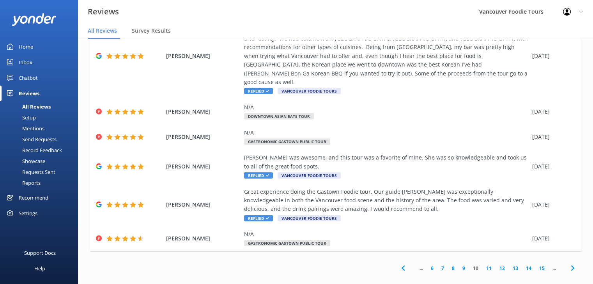
click at [458, 265] on link "9" at bounding box center [463, 268] width 11 height 7
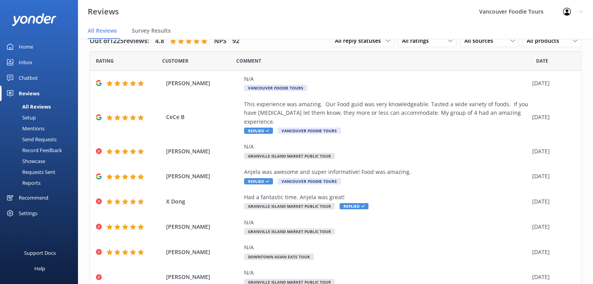
scroll to position [124, 0]
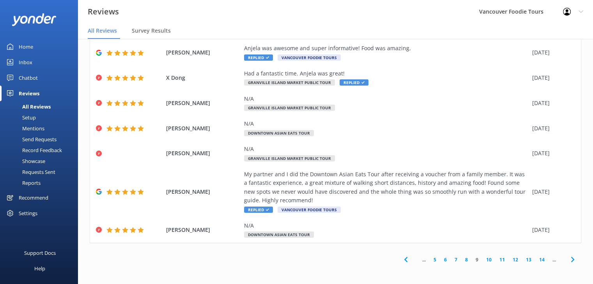
click at [461, 260] on link "8" at bounding box center [466, 259] width 11 height 7
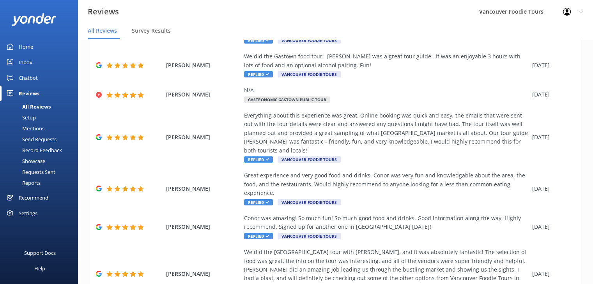
scroll to position [194, 0]
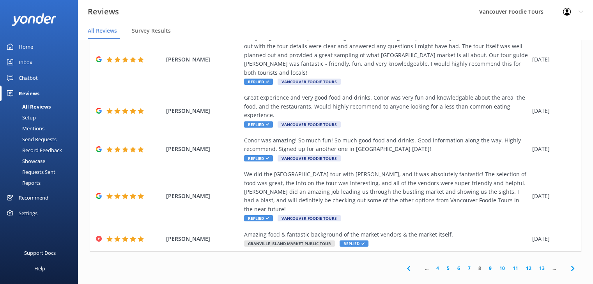
click at [464, 265] on link "7" at bounding box center [469, 268] width 11 height 7
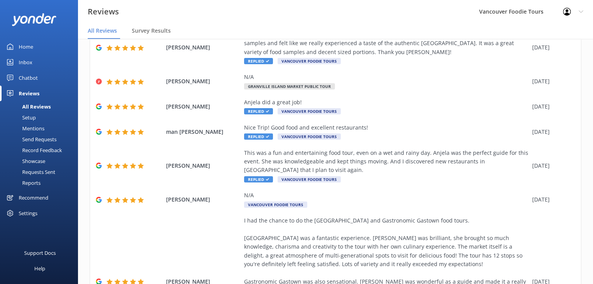
scroll to position [237, 0]
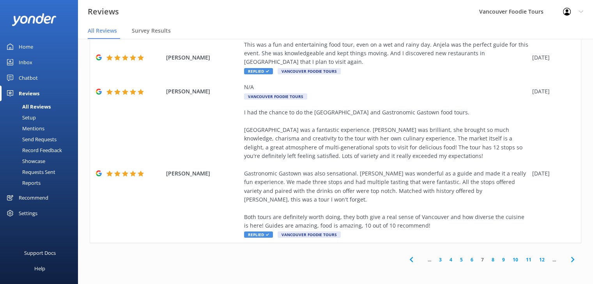
click at [466, 258] on link "6" at bounding box center [471, 259] width 11 height 7
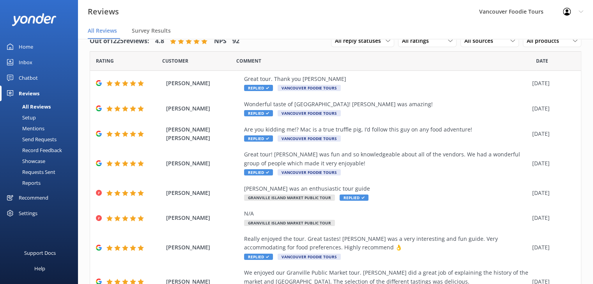
scroll to position [132, 0]
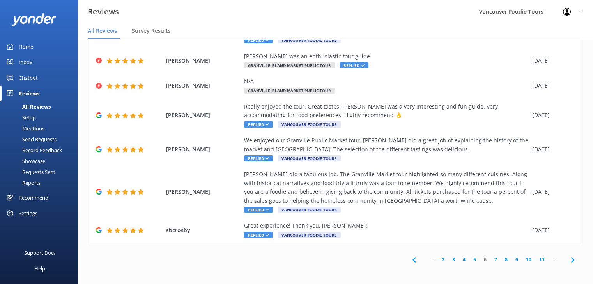
click at [469, 262] on link "5" at bounding box center [474, 259] width 11 height 7
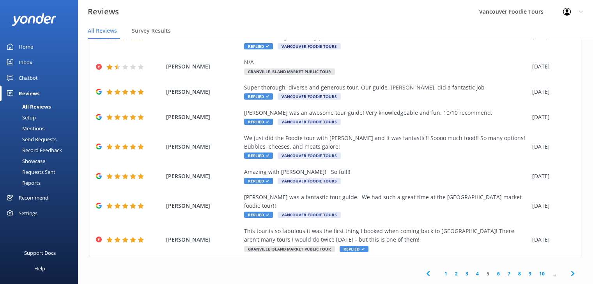
scroll to position [141, 0]
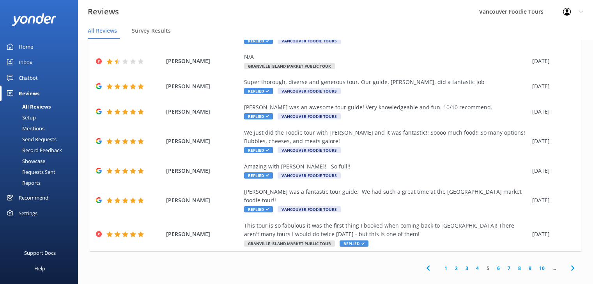
click at [472, 265] on link "4" at bounding box center [477, 268] width 11 height 7
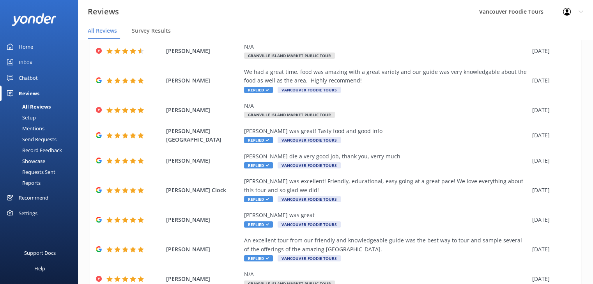
scroll to position [115, 0]
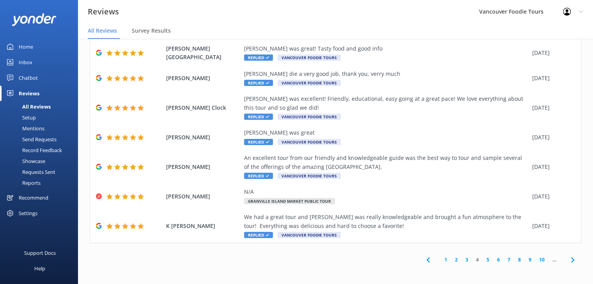
click at [461, 258] on link "3" at bounding box center [466, 259] width 11 height 7
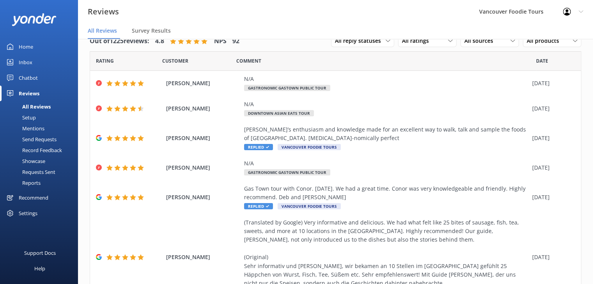
scroll to position [194, 0]
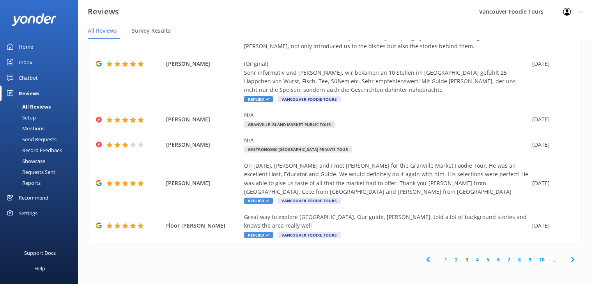
click at [451, 263] on link "2" at bounding box center [456, 259] width 11 height 7
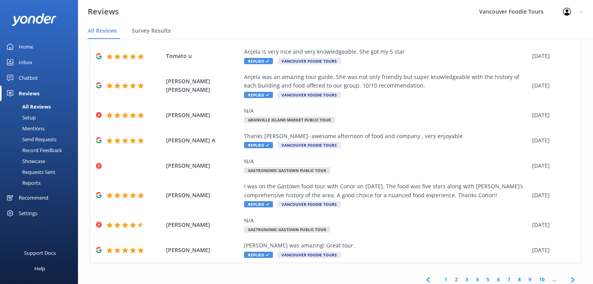
scroll to position [124, 0]
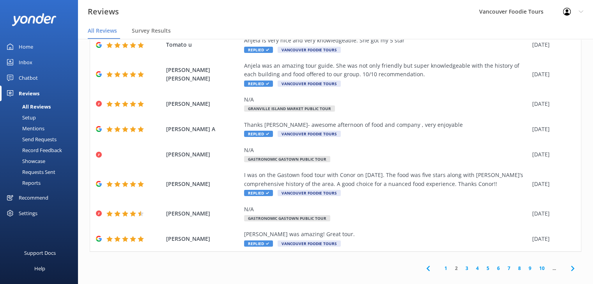
click at [483, 265] on link "5" at bounding box center [487, 268] width 11 height 7
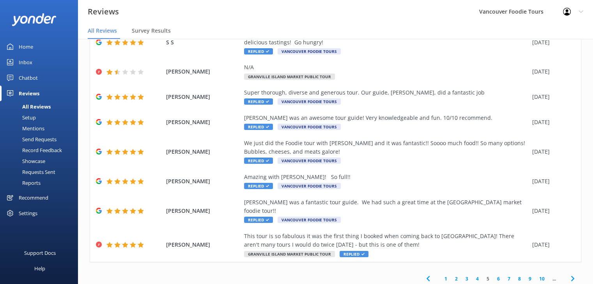
scroll to position [135, 0]
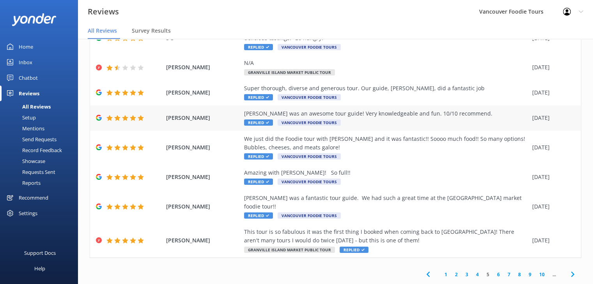
click at [364, 130] on div "[PERSON_NAME] was an awesome tour guide! Very knowledgeable and fun. 10/10 reco…" at bounding box center [335, 118] width 491 height 25
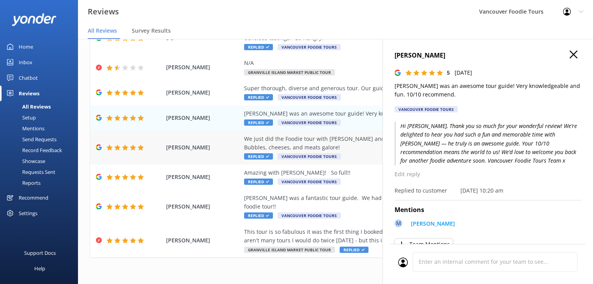
click at [327, 149] on div "We just did the Foodie tour with [PERSON_NAME] and it was fantastic!! Soooo muc…" at bounding box center [386, 144] width 284 height 18
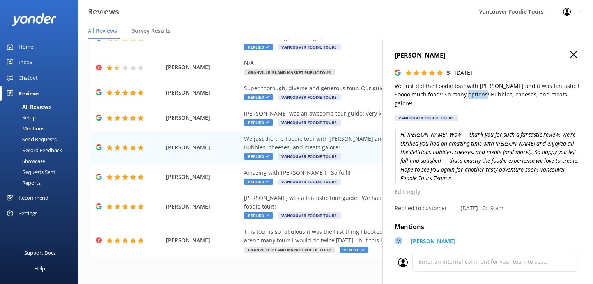
drag, startPoint x: 472, startPoint y: 95, endPoint x: 491, endPoint y: 95, distance: 19.1
click at [491, 95] on p "We just did the Foodie tour with [PERSON_NAME] and it was fantastic!! Soooo muc…" at bounding box center [487, 95] width 187 height 26
click at [521, 113] on div "[PERSON_NAME] 5 [DATE] We just did the Foodie tour with [PERSON_NAME] and it wa…" at bounding box center [487, 88] width 187 height 75
drag, startPoint x: 471, startPoint y: 94, endPoint x: 491, endPoint y: 97, distance: 20.4
click at [491, 97] on p "We just did the Foodie tour with [PERSON_NAME] and it was fantastic!! Soooo muc…" at bounding box center [487, 95] width 187 height 26
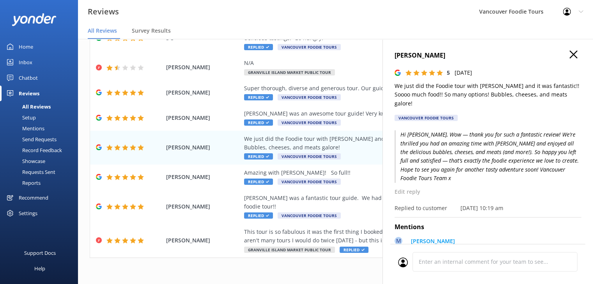
click at [516, 88] on p "We just did the Foodie tour with [PERSON_NAME] and it was fantastic!! Soooo muc…" at bounding box center [487, 95] width 187 height 26
drag, startPoint x: 496, startPoint y: 94, endPoint x: 514, endPoint y: 92, distance: 18.8
click at [514, 92] on p "We just did the Foodie tour with [PERSON_NAME] and it was fantastic!! Soooo muc…" at bounding box center [487, 95] width 187 height 26
drag, startPoint x: 530, startPoint y: 95, endPoint x: 544, endPoint y: 94, distance: 14.1
click at [544, 94] on p "We just did the Foodie tour with [PERSON_NAME] and it was fantastic!! Soooo muc…" at bounding box center [487, 95] width 187 height 26
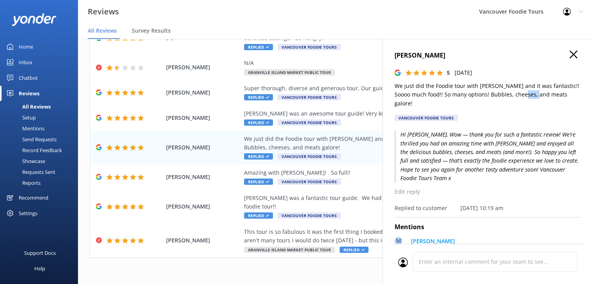
click at [569, 54] on use "button" at bounding box center [573, 55] width 8 height 8
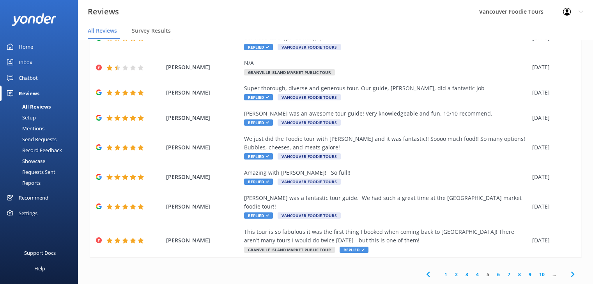
click at [493, 270] on link "6" at bounding box center [498, 274] width 11 height 7
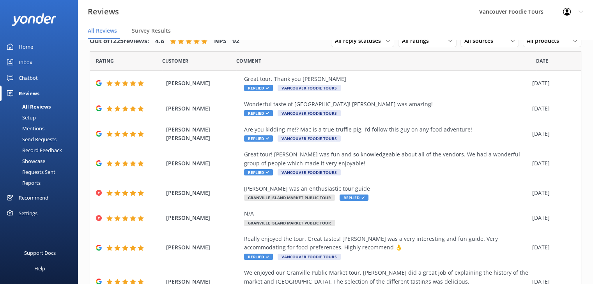
scroll to position [132, 0]
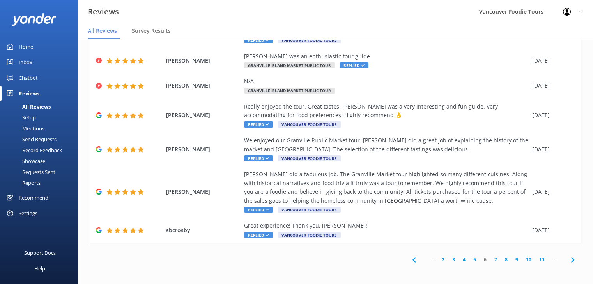
click at [469, 259] on link "5" at bounding box center [474, 259] width 11 height 7
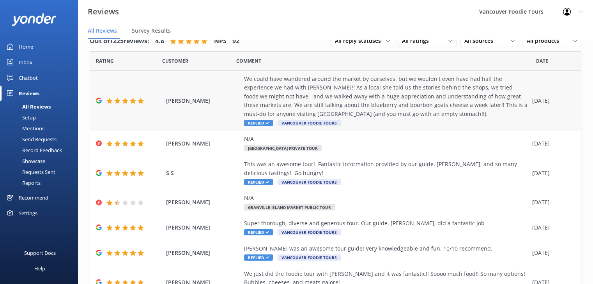
click at [477, 90] on div "We could have wandered around the market by ourselves, but we wouldn't even hav…" at bounding box center [386, 97] width 284 height 44
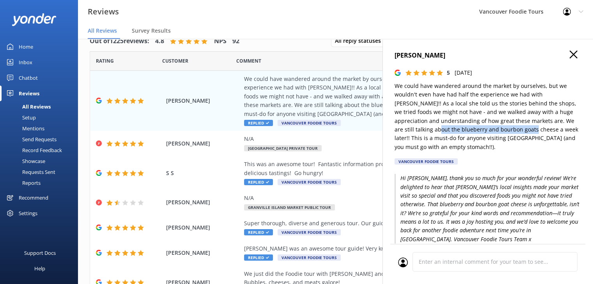
drag, startPoint x: 419, startPoint y: 131, endPoint x: 514, endPoint y: 131, distance: 94.7
click at [514, 131] on p "We could have wandered around the market by ourselves, but we wouldn't even hav…" at bounding box center [487, 117] width 187 height 70
click at [515, 132] on p "We could have wandered around the market by ourselves, but we wouldn't even hav…" at bounding box center [487, 117] width 187 height 70
drag, startPoint x: 420, startPoint y: 129, endPoint x: 514, endPoint y: 128, distance: 94.7
click at [514, 128] on p "We could have wandered around the market by ourselves, but we wouldn't even hav…" at bounding box center [487, 117] width 187 height 70
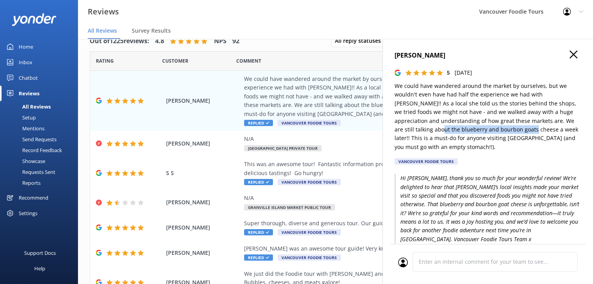
click at [569, 51] on icon "button" at bounding box center [573, 55] width 8 height 8
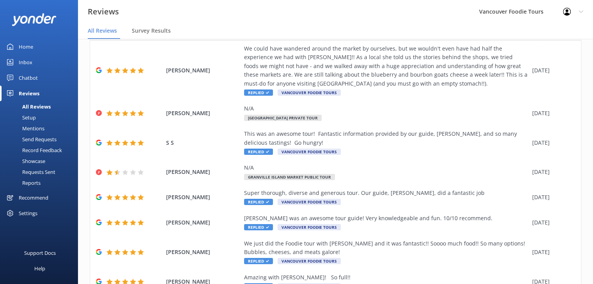
scroll to position [141, 0]
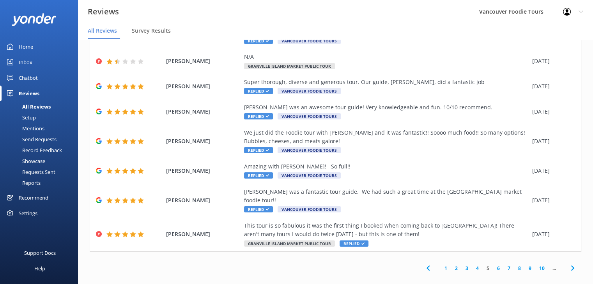
click at [472, 265] on link "4" at bounding box center [477, 268] width 11 height 7
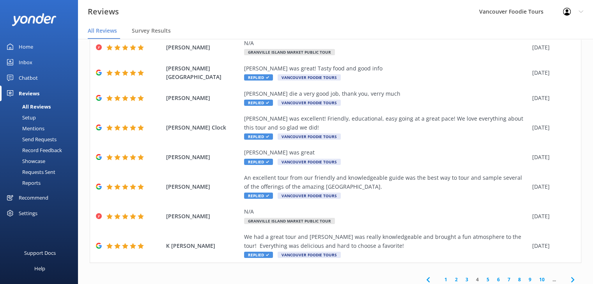
scroll to position [115, 0]
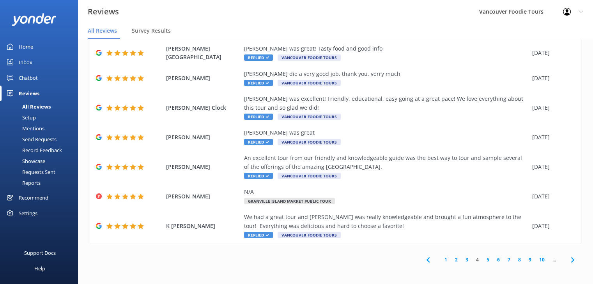
click at [463, 260] on link "3" at bounding box center [466, 259] width 11 height 7
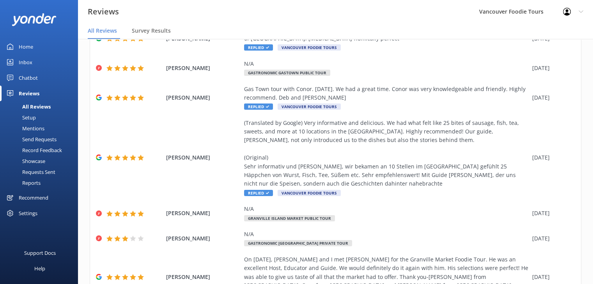
scroll to position [111, 0]
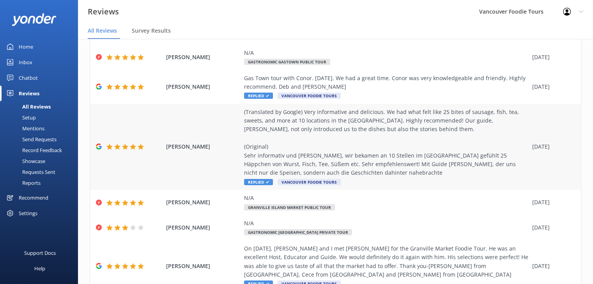
click at [395, 149] on div "(Translated by Google) Very informative and delicious. We had what felt like 25…" at bounding box center [386, 143] width 284 height 70
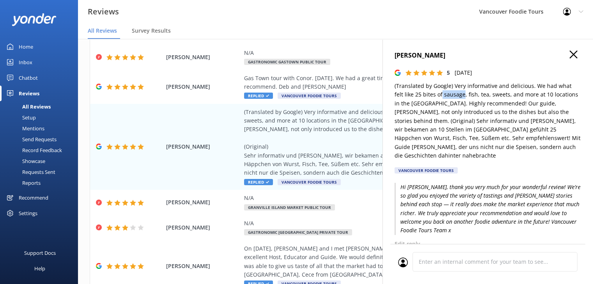
drag, startPoint x: 441, startPoint y: 96, endPoint x: 462, endPoint y: 96, distance: 21.0
click at [462, 96] on p "(Translated by Google) Very informative and delicious. We had what felt like 25…" at bounding box center [487, 121] width 187 height 79
click at [456, 102] on p "(Translated by Google) Very informative and delicious. We had what felt like 25…" at bounding box center [487, 121] width 187 height 79
drag, startPoint x: 441, startPoint y: 96, endPoint x: 452, endPoint y: 95, distance: 11.0
click at [452, 95] on p "(Translated by Google) Very informative and delicious. We had what felt like 25…" at bounding box center [487, 121] width 187 height 79
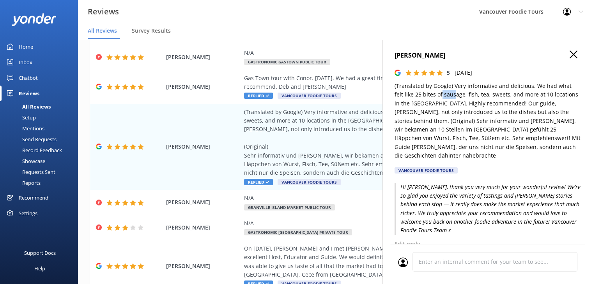
click at [451, 97] on p "(Translated by Google) Very informative and delicious. We had what felt like 25…" at bounding box center [487, 121] width 187 height 79
drag, startPoint x: 441, startPoint y: 95, endPoint x: 461, endPoint y: 95, distance: 20.3
click at [461, 95] on p "(Translated by Google) Very informative and delicious. We had what felt like 25…" at bounding box center [487, 121] width 187 height 79
drag, startPoint x: 466, startPoint y: 95, endPoint x: 473, endPoint y: 95, distance: 6.6
click at [473, 95] on p "(Translated by Google) Very informative and delicious. We had what felt like 25…" at bounding box center [487, 121] width 187 height 79
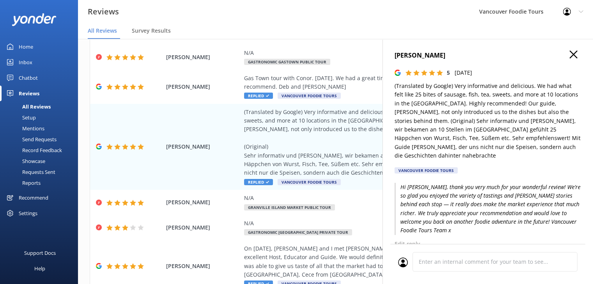
click at [466, 97] on p "(Translated by Google) Very informative and delicious. We had what felt like 25…" at bounding box center [487, 121] width 187 height 79
drag, startPoint x: 465, startPoint y: 97, endPoint x: 471, endPoint y: 96, distance: 5.6
click at [471, 96] on p "(Translated by Google) Very informative and delicious. We had what felt like 25…" at bounding box center [487, 121] width 187 height 79
drag, startPoint x: 478, startPoint y: 95, endPoint x: 485, endPoint y: 95, distance: 7.4
click at [485, 95] on p "(Translated by Google) Very informative and delicious. We had what felt like 25…" at bounding box center [487, 121] width 187 height 79
